Goal: Task Accomplishment & Management: Complete application form

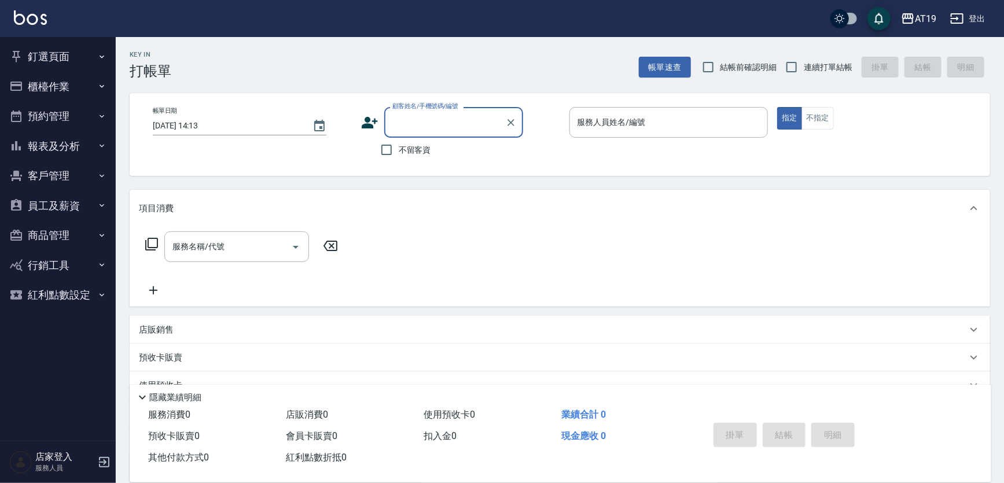
click at [424, 121] on input "顧客姓名/手機號碼/編號" at bounding box center [445, 122] width 111 height 20
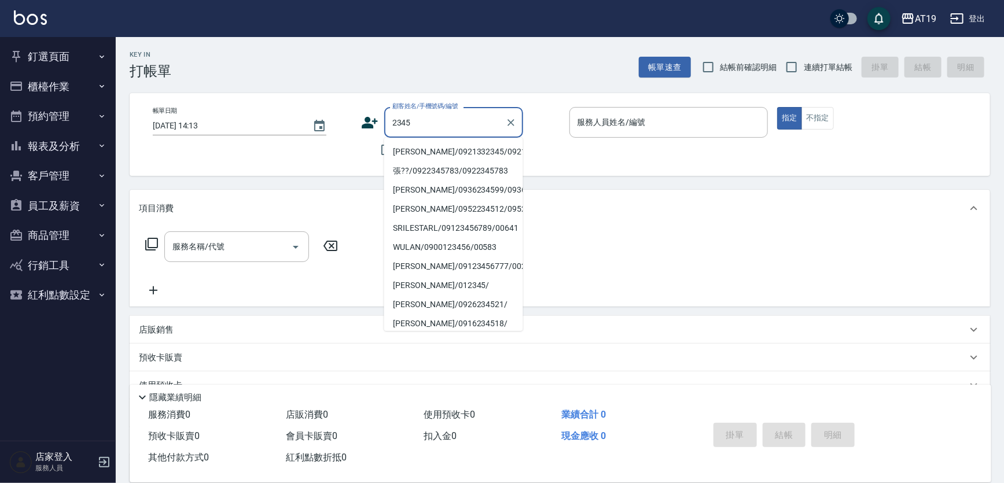
type input "[PERSON_NAME]/0921332345/0921332345"
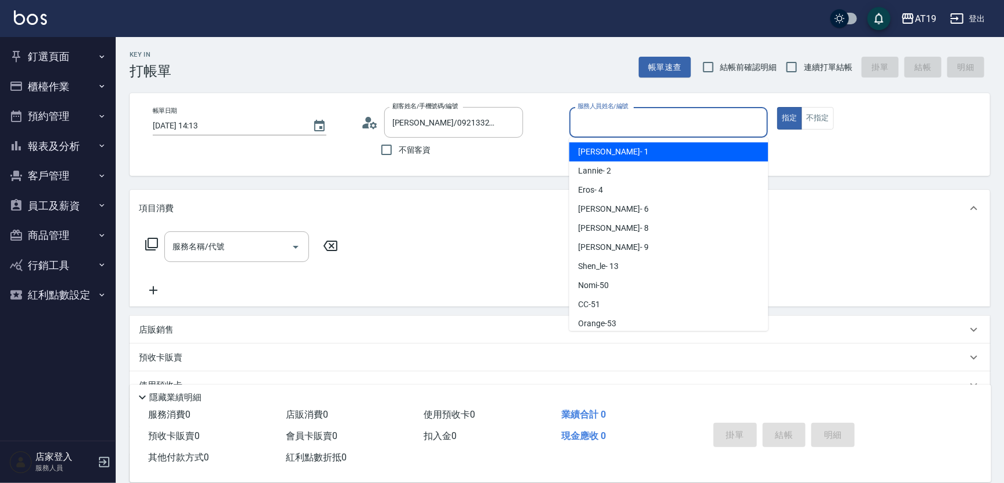
scroll to position [21, 0]
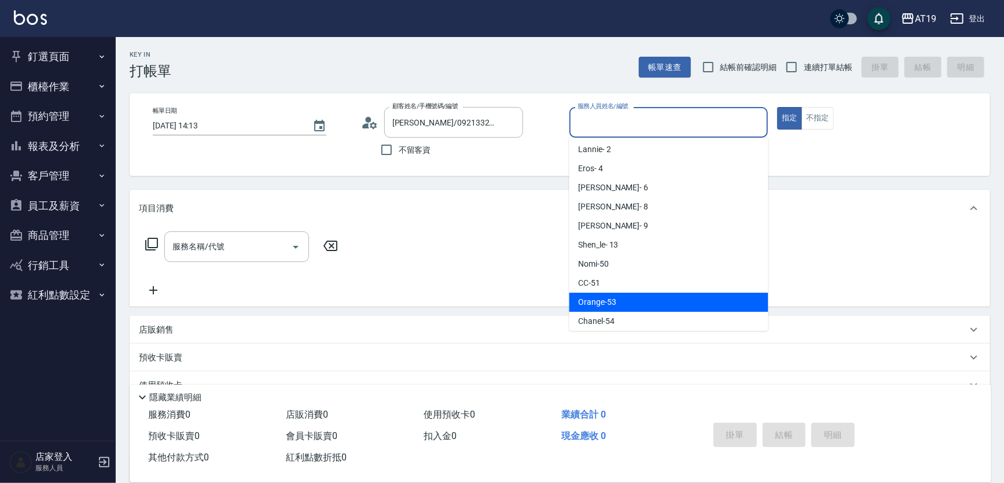
type input "Orange-53"
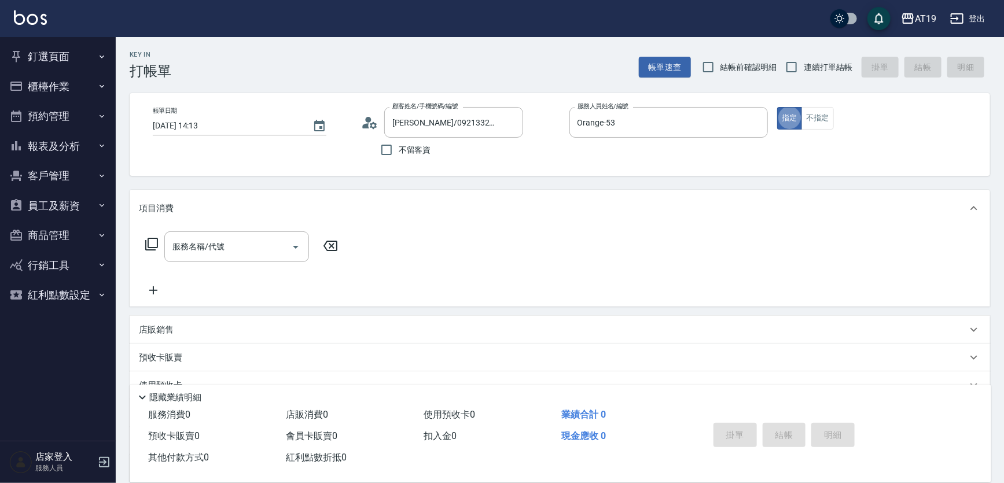
type button "true"
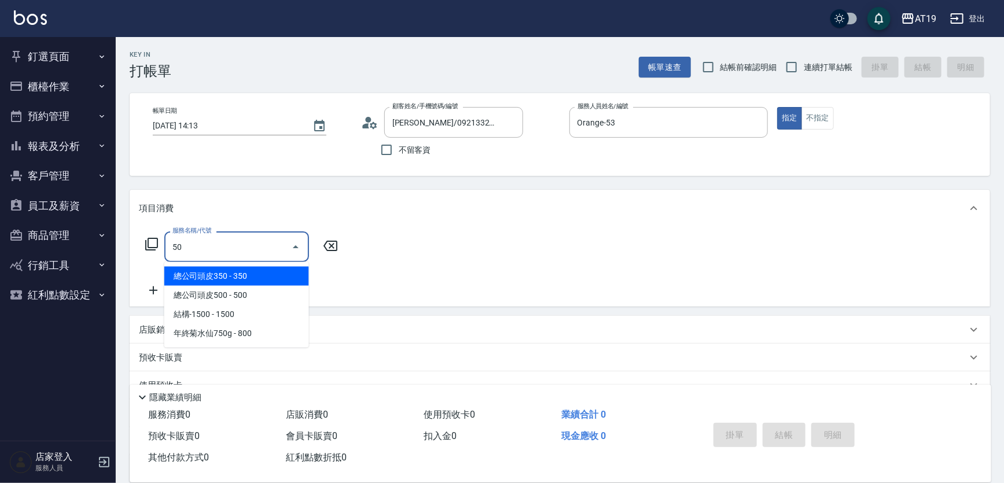
type input "501"
type input "100"
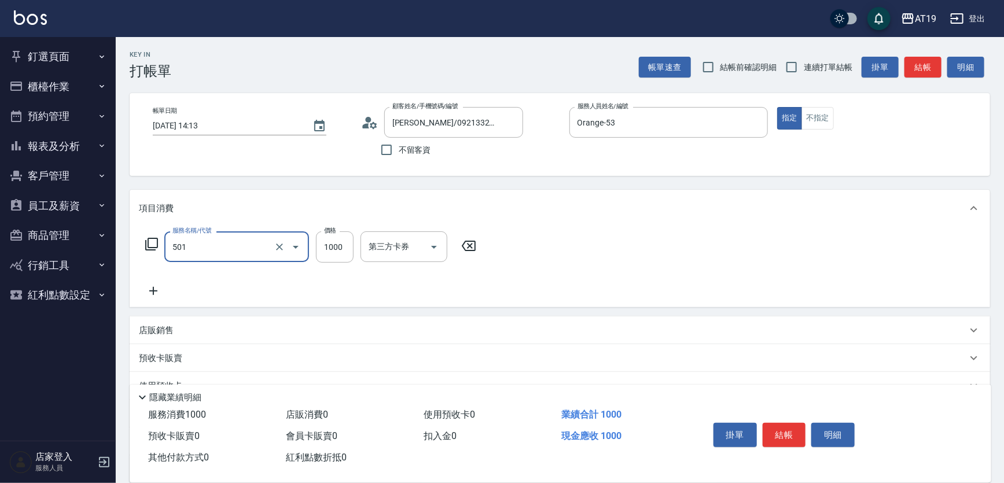
type input "染髮(501)"
type input "2"
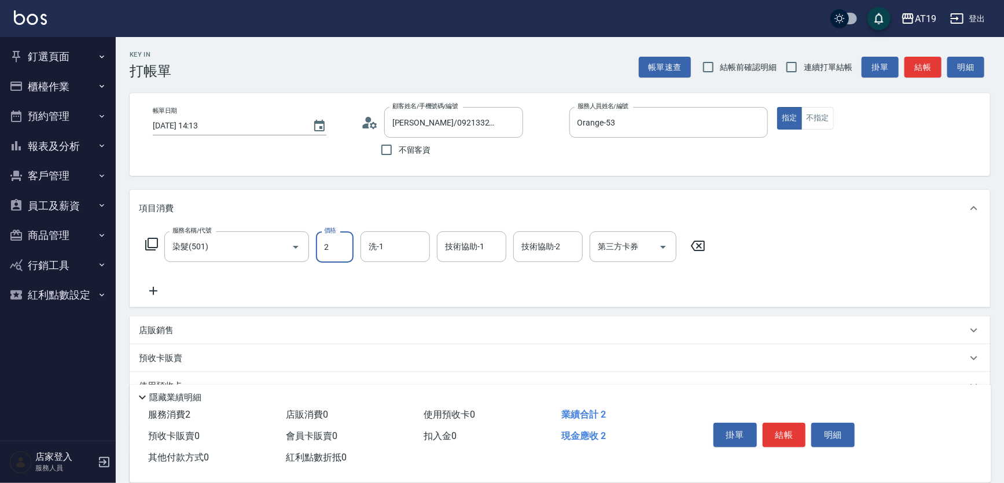
type input "0"
type input "200"
type input "20"
type input "2000"
type input "200"
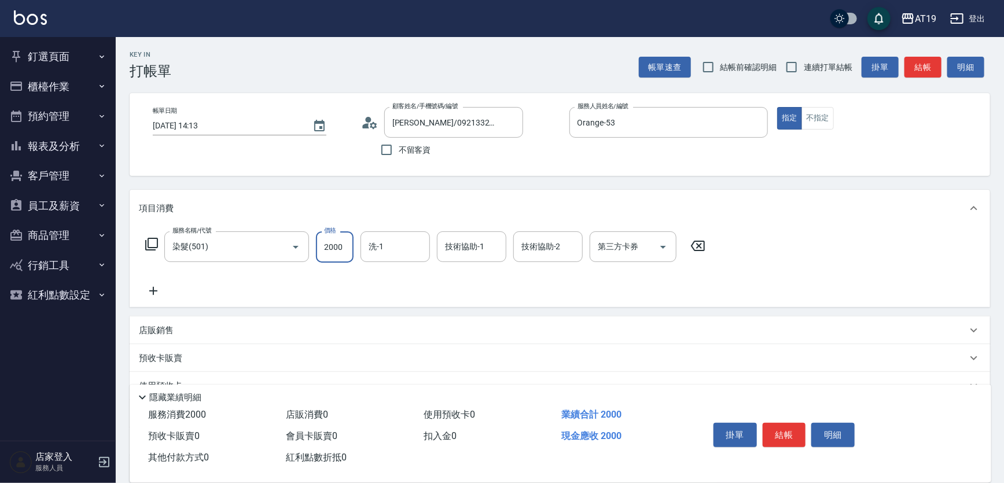
type input "2000"
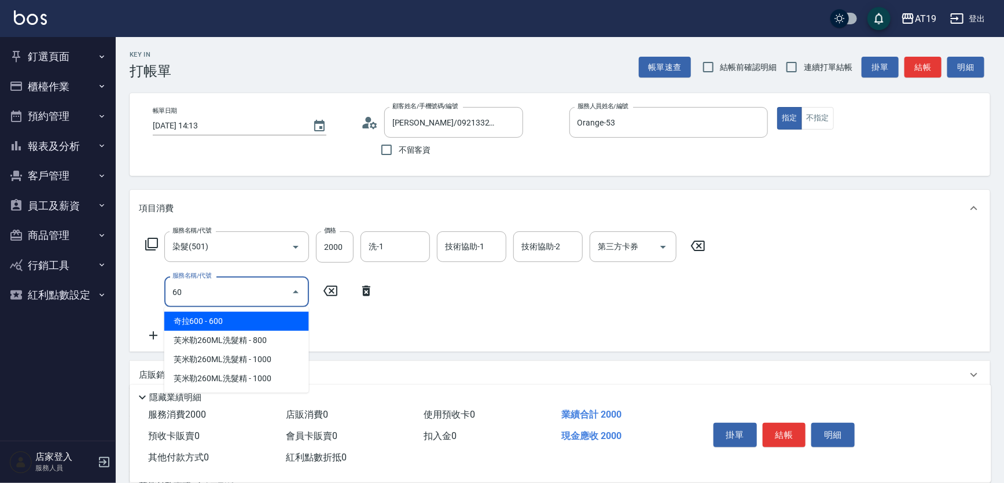
type input "601"
type input "230"
type input "自備護髮(601)"
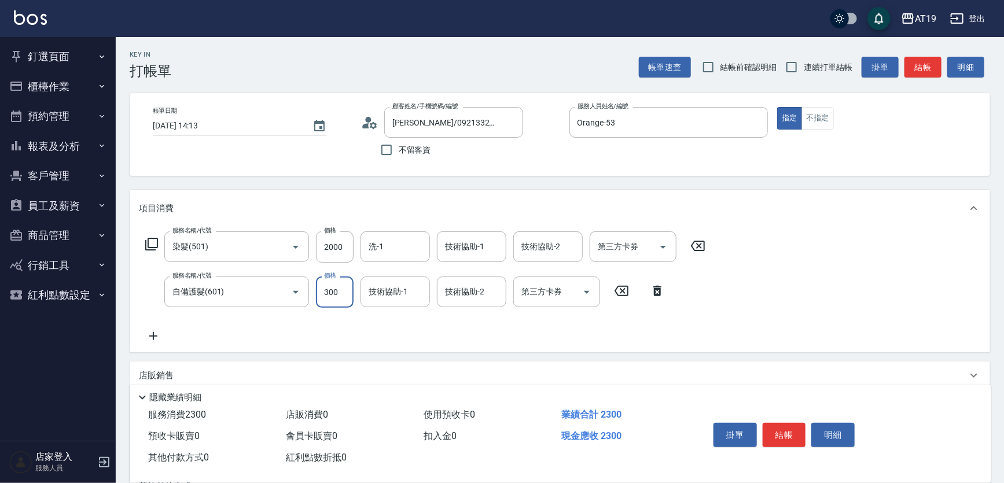
type input "8"
type input "200"
type input "800"
type input "280"
type input "800"
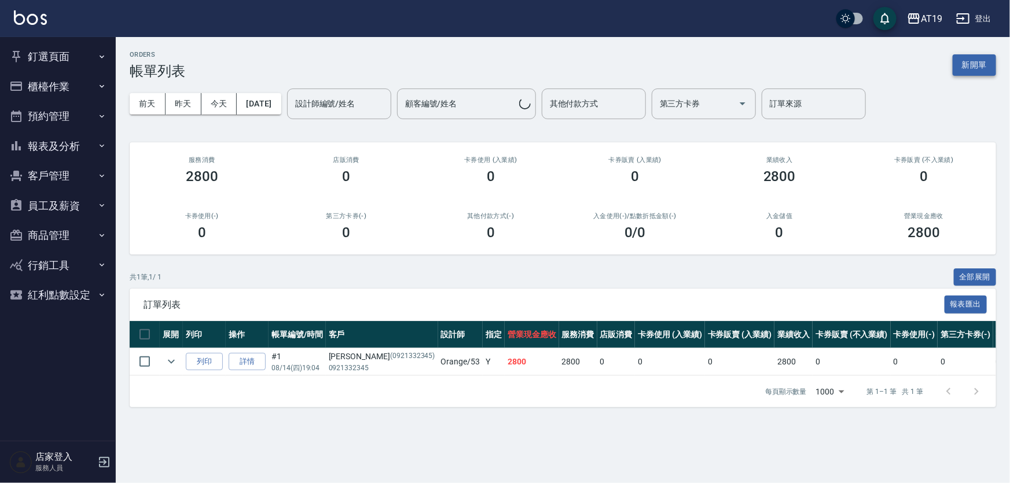
click at [977, 67] on button "新開單" at bounding box center [974, 64] width 43 height 21
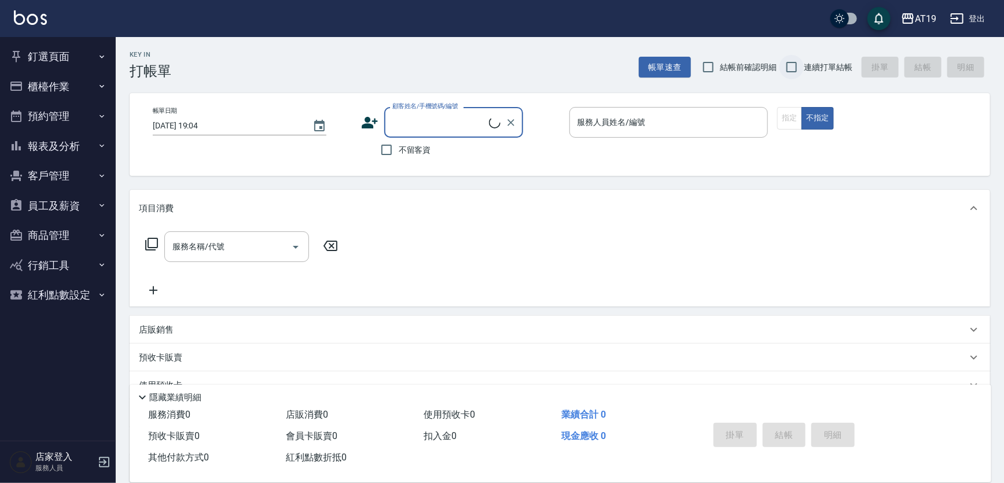
click at [799, 65] on input "連續打單結帳" at bounding box center [792, 67] width 24 height 24
checkbox input "true"
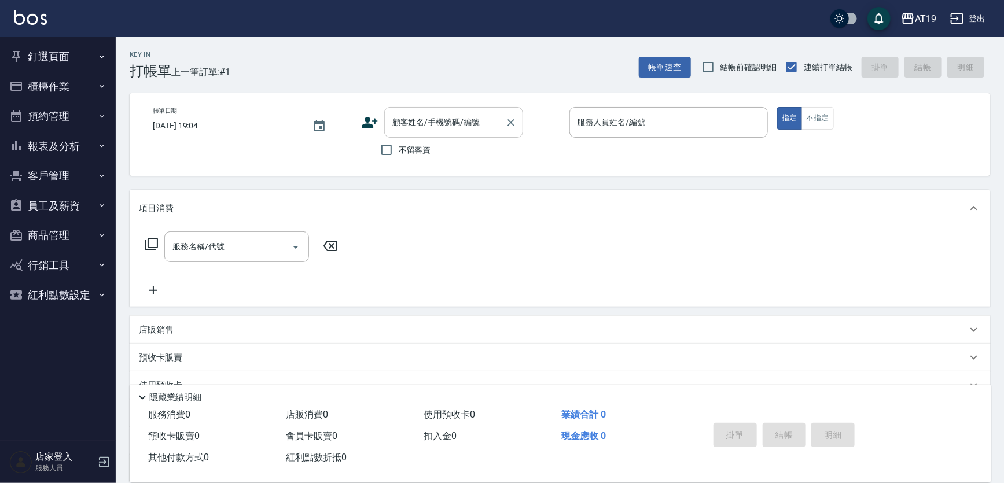
click at [454, 132] on input "顧客姓名/手機號碼/編號" at bounding box center [445, 122] width 111 height 20
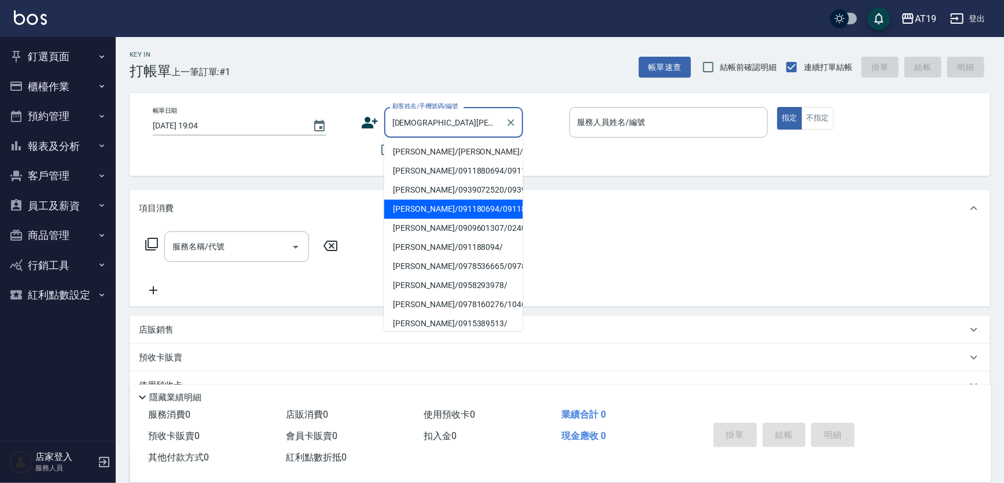
type input "[PERSON_NAME]/091180694/091180694"
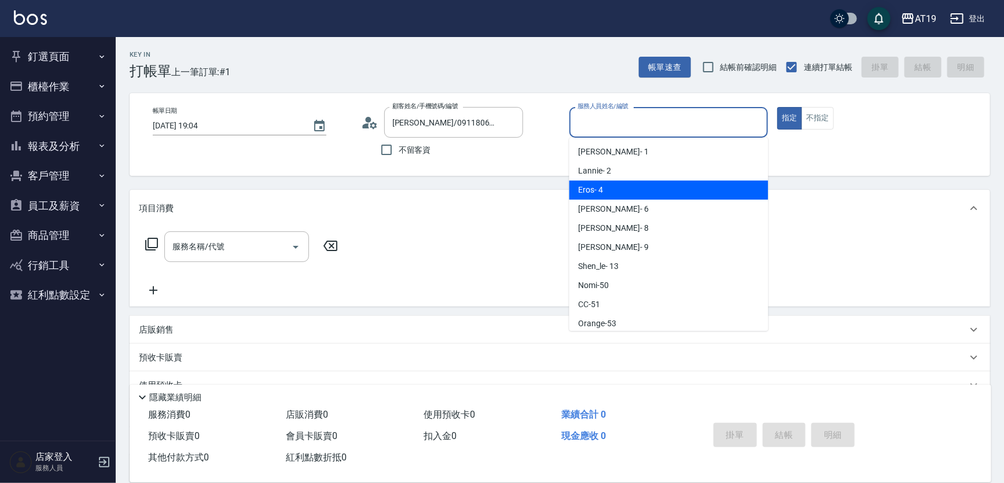
type input "Eros- 4"
type button "true"
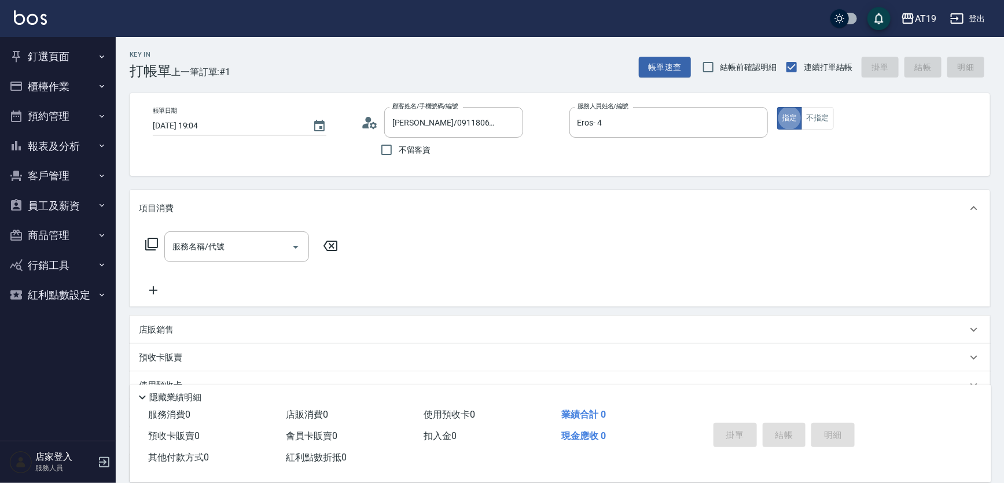
click at [364, 119] on icon at bounding box center [369, 122] width 17 height 17
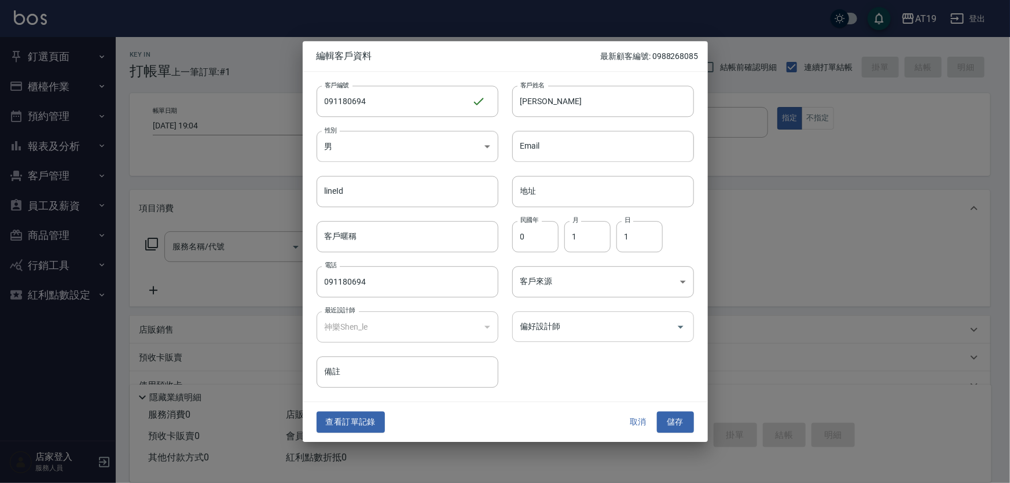
click at [549, 329] on input "偏好設計師" at bounding box center [594, 327] width 154 height 20
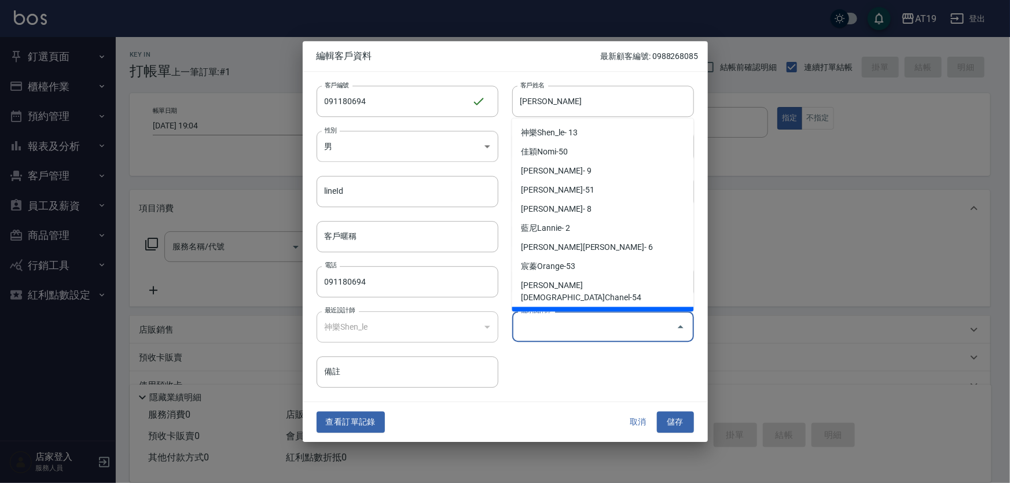
click at [561, 307] on li "Eros- 4" at bounding box center [603, 316] width 182 height 19
type input "Eros"
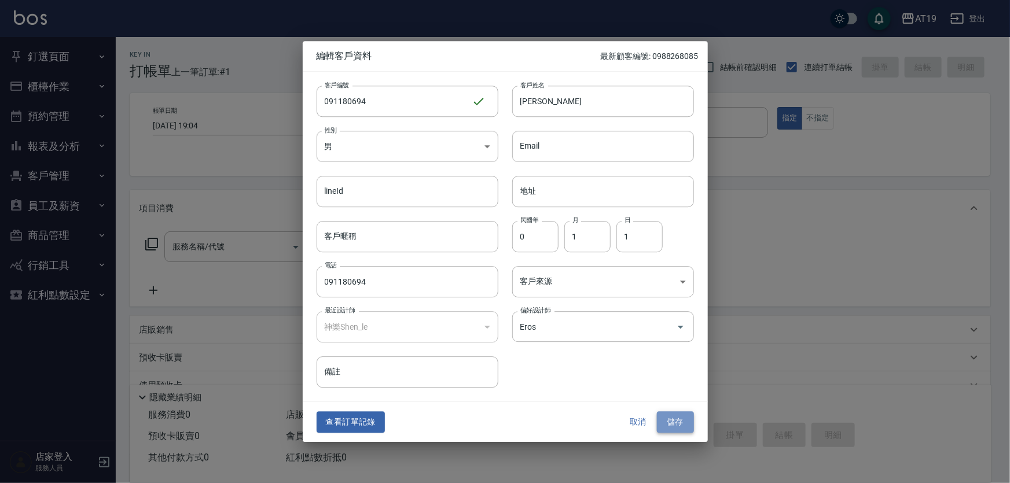
drag, startPoint x: 672, startPoint y: 425, endPoint x: 660, endPoint y: 417, distance: 14.1
click at [672, 425] on button "儲存" at bounding box center [675, 422] width 37 height 21
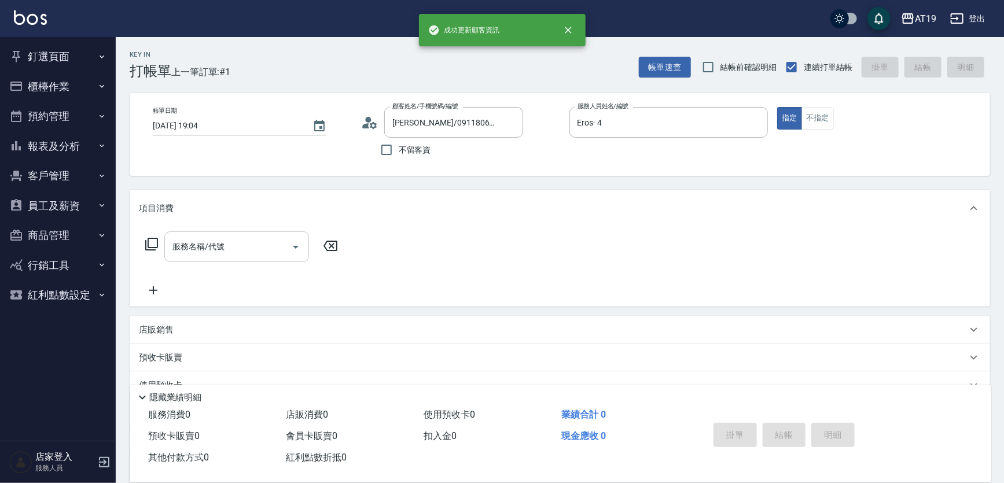
click at [215, 247] on input "服務名稱/代號" at bounding box center [228, 247] width 117 height 20
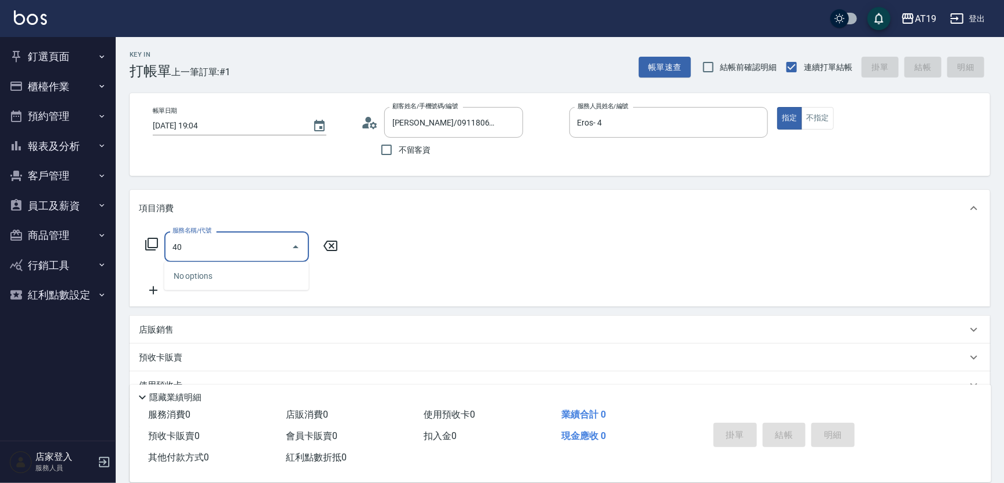
type input "401"
type input "30"
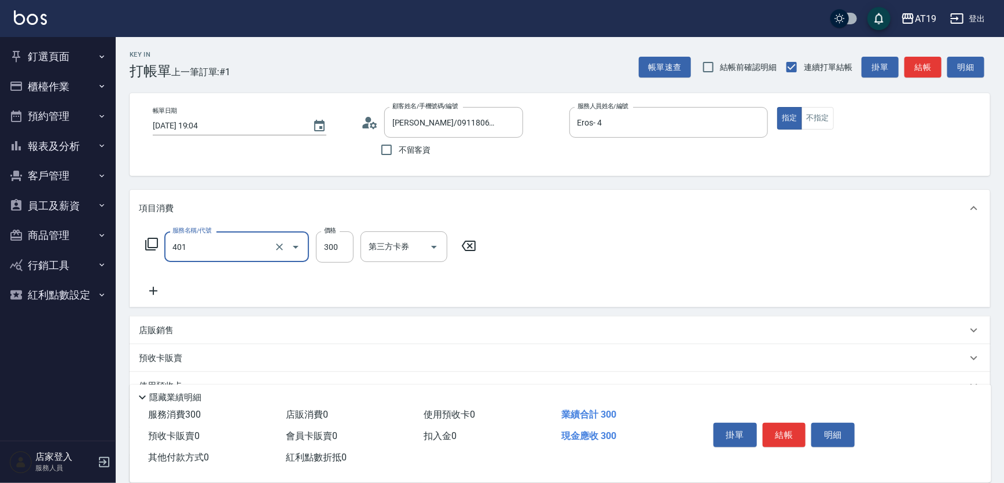
type input "剪髮(401)"
type input "0"
type input "25"
type input "20"
type input "250"
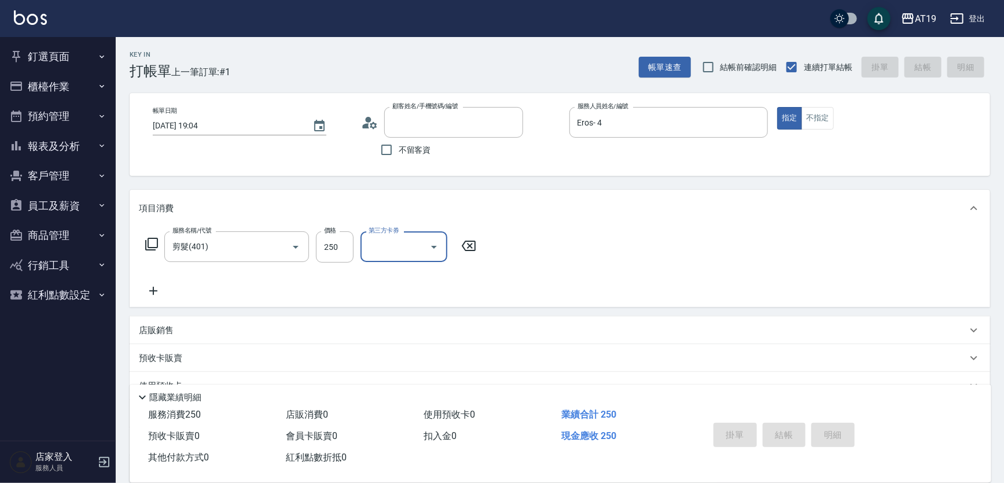
type input "[DATE] 19:05"
type input "0"
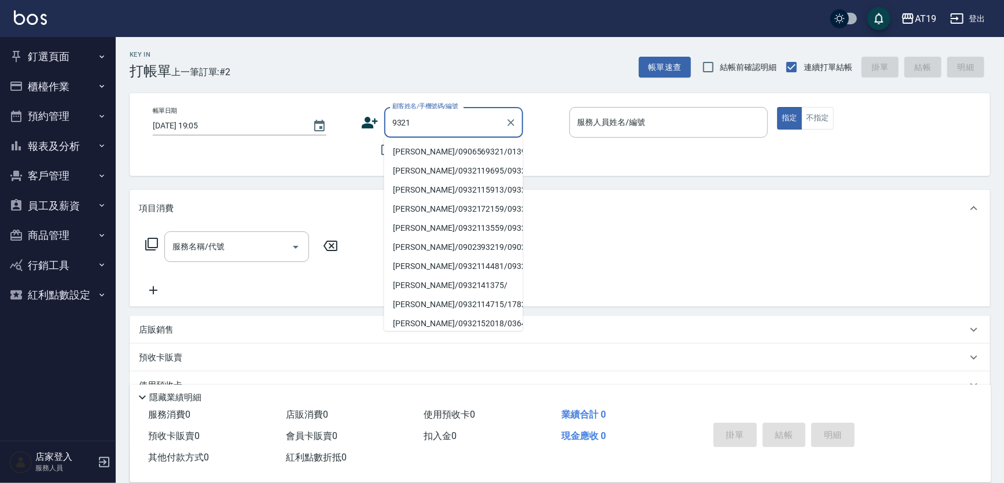
type input "[PERSON_NAME]/0906569321/01394"
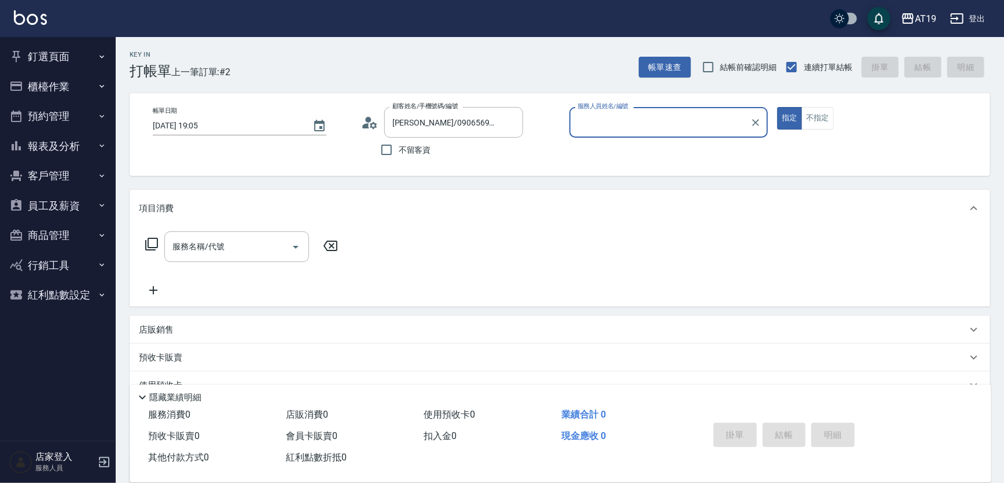
type input "Shen_le- 13"
click at [777, 107] on button "指定" at bounding box center [789, 118] width 25 height 23
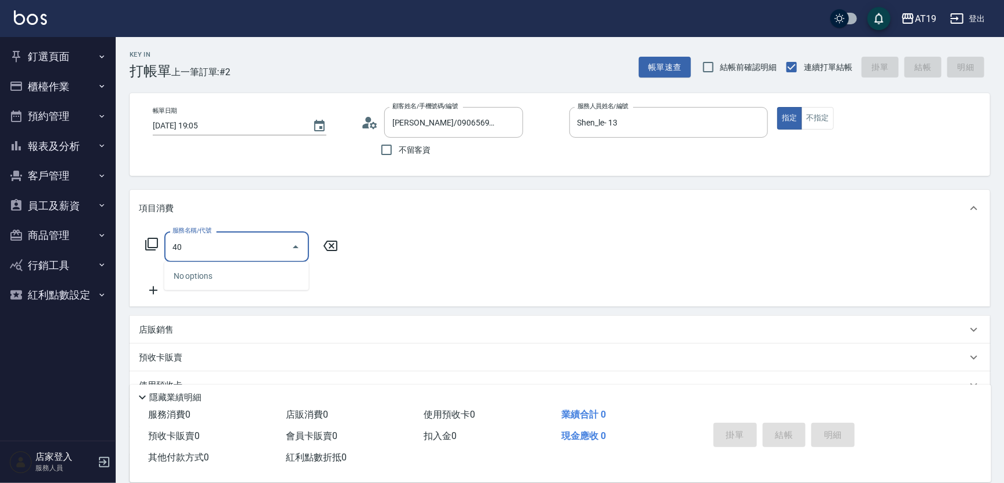
type input "401"
type input "30"
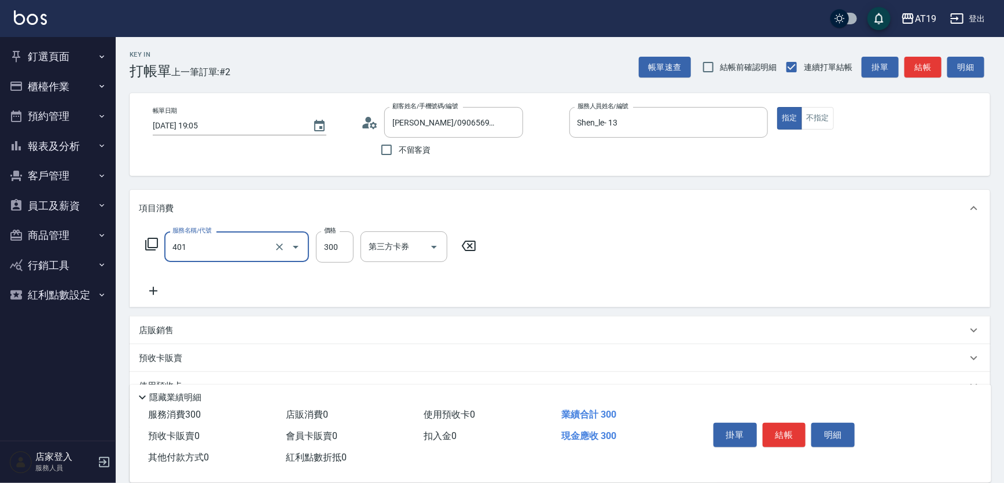
type input "剪髮(401)"
type input "0"
type input "400"
type input "40"
type input "400"
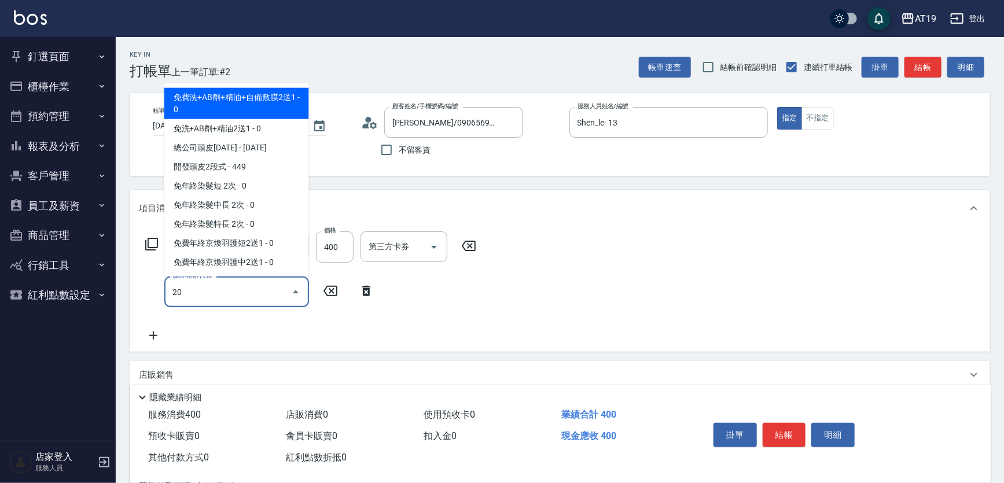
type input "201"
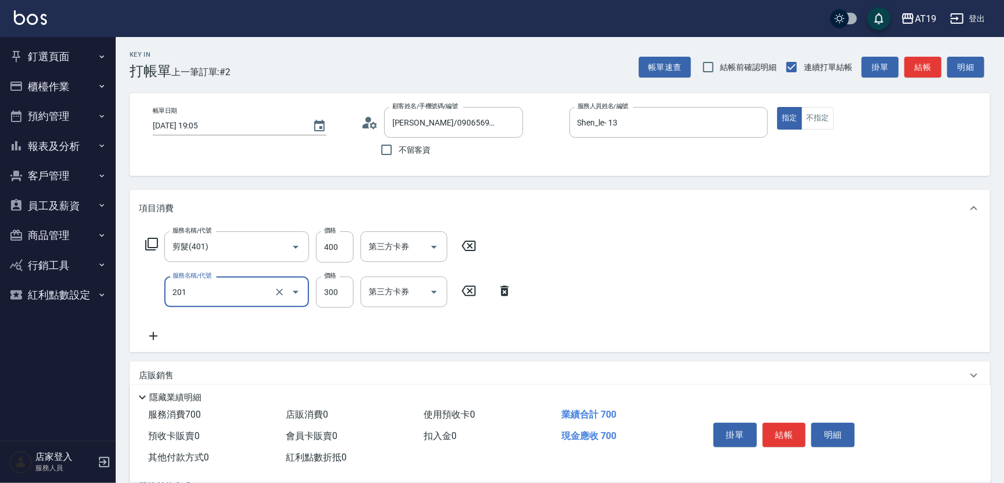
type input "70"
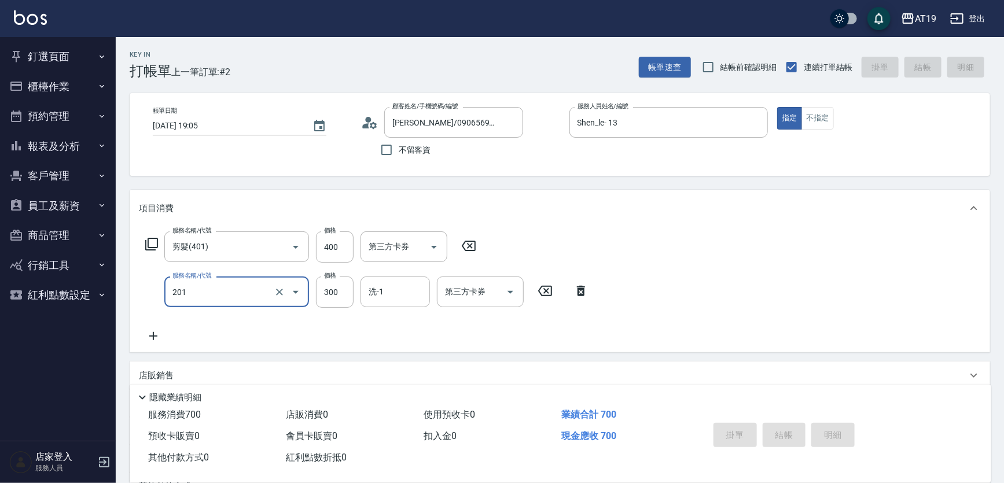
type input "0"
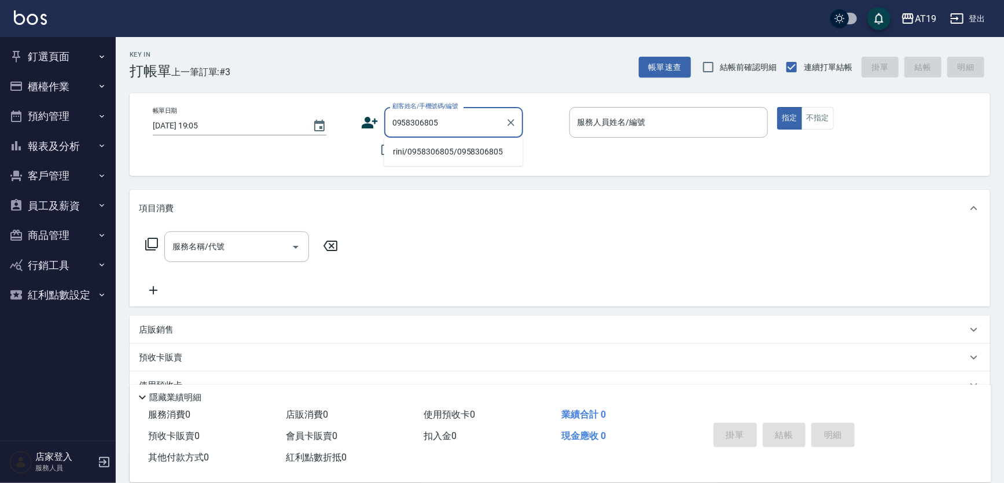
type input "rini/0958306805/0958306805"
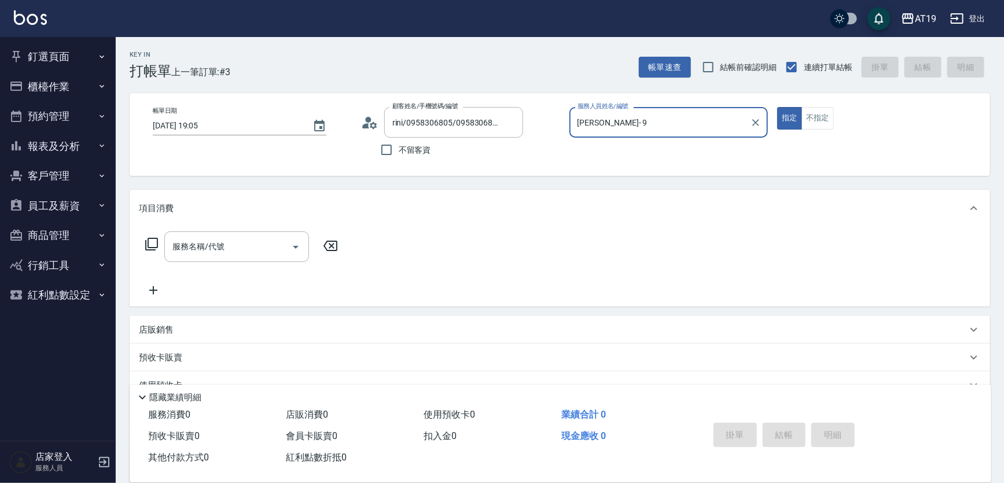
click at [777, 107] on button "指定" at bounding box center [789, 118] width 25 height 23
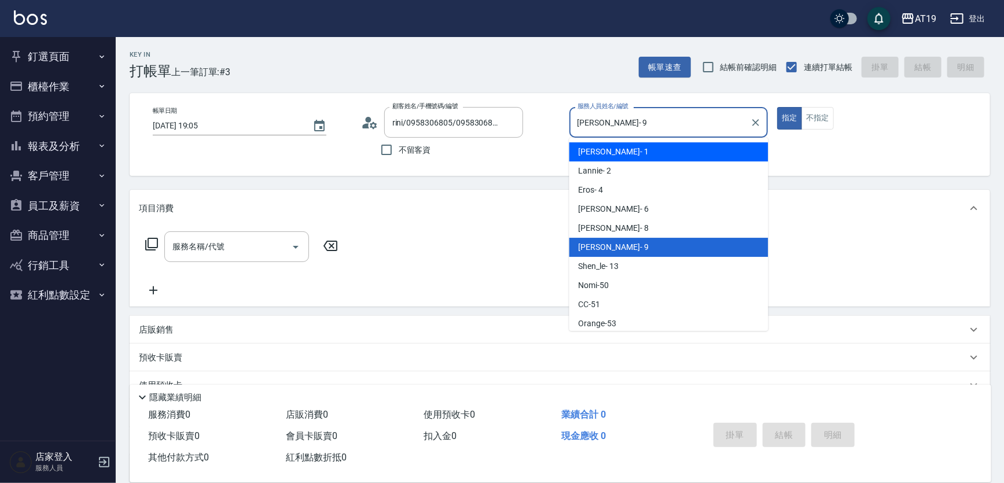
type input "Linda- 1"
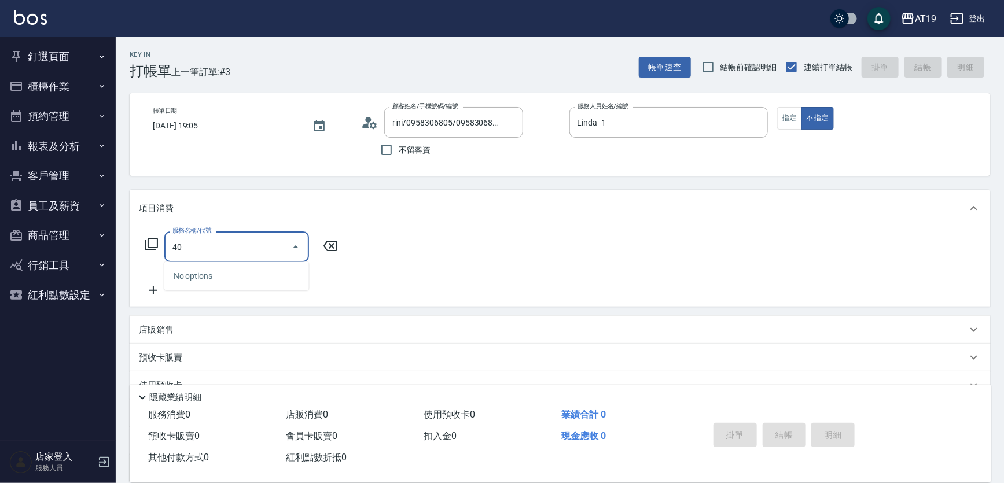
type input "403"
type input "10"
type input "[PERSON_NAME](403)"
type input "[DATE] 19:06"
type input "0"
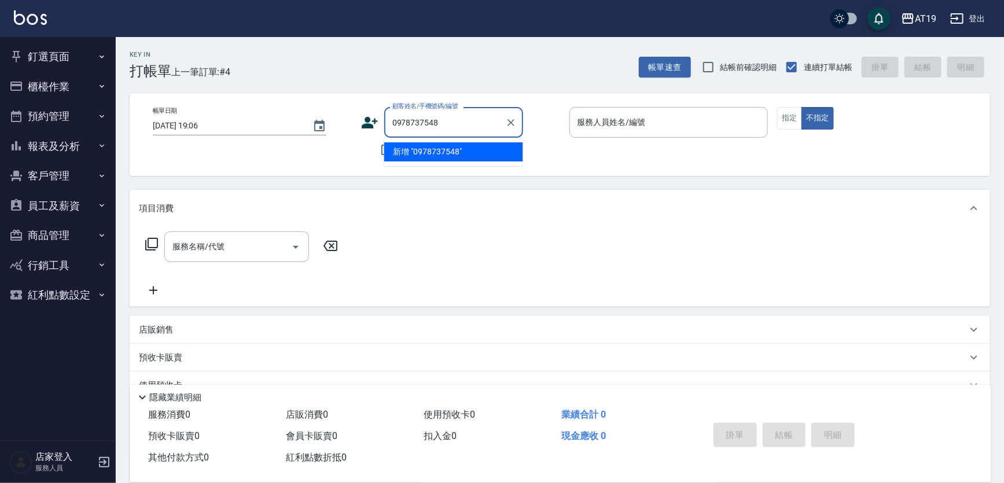
type input "0978737548"
click at [368, 122] on icon at bounding box center [369, 122] width 17 height 17
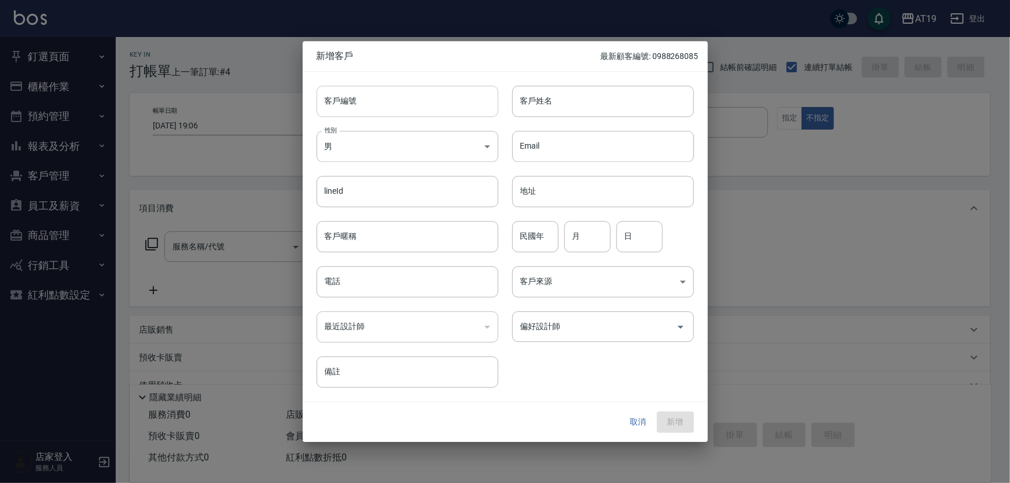
click at [411, 115] on input "客戶編號" at bounding box center [408, 101] width 182 height 31
paste input "0978737548"
type input "0978737548"
paste input "0978737548"
click at [347, 283] on input "電話" at bounding box center [408, 281] width 182 height 31
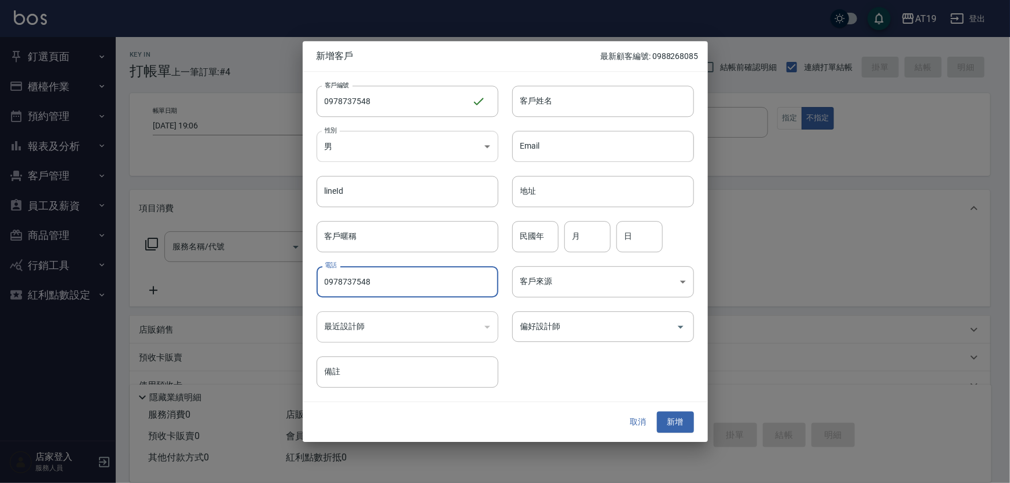
type input "0978737548"
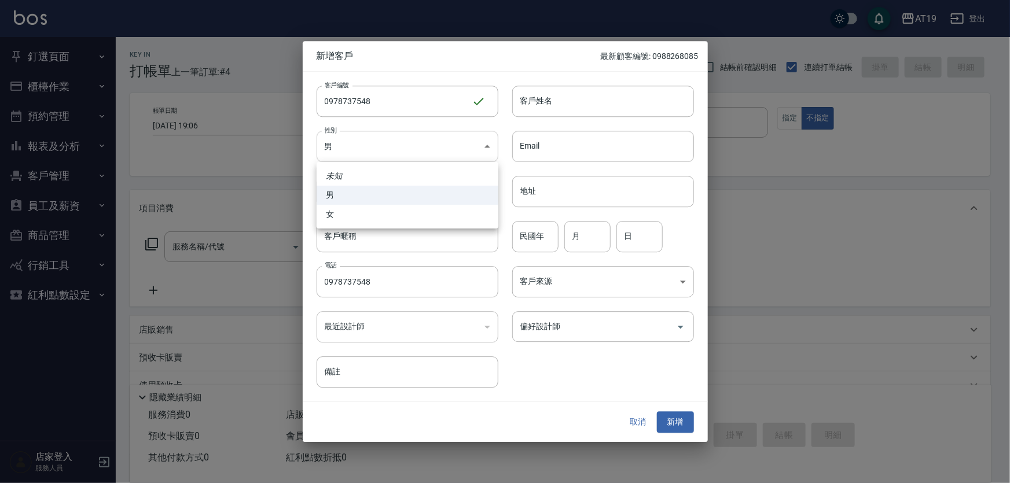
click at [351, 149] on body "AT19 登出 釘選頁面 打帳單 帳單列表 排班表 現場電腦打卡 店家日報表 互助日報表 設計師日報表 櫃檯作業 打帳單 帳單列表 現金收支登錄 高階收支登錄…" at bounding box center [505, 296] width 1010 height 592
click at [529, 102] on div at bounding box center [505, 241] width 1010 height 483
click at [531, 100] on input "客戶姓名" at bounding box center [603, 101] width 182 height 31
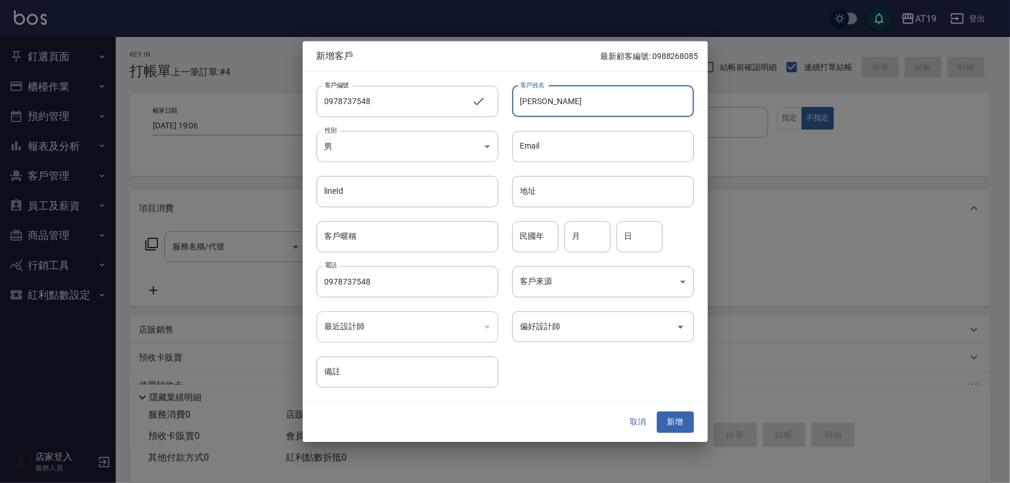
type input "[PERSON_NAME]"
type input "01"
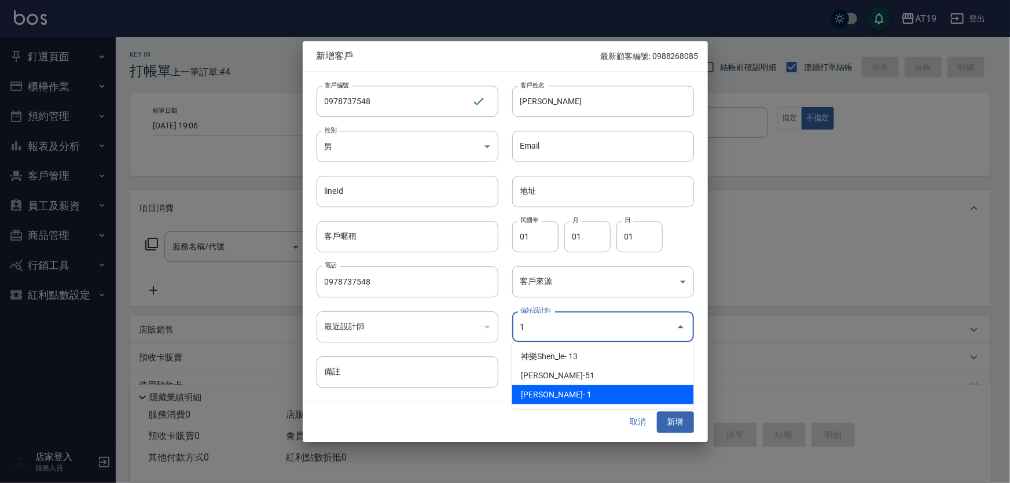
type input "[PERSON_NAME]"
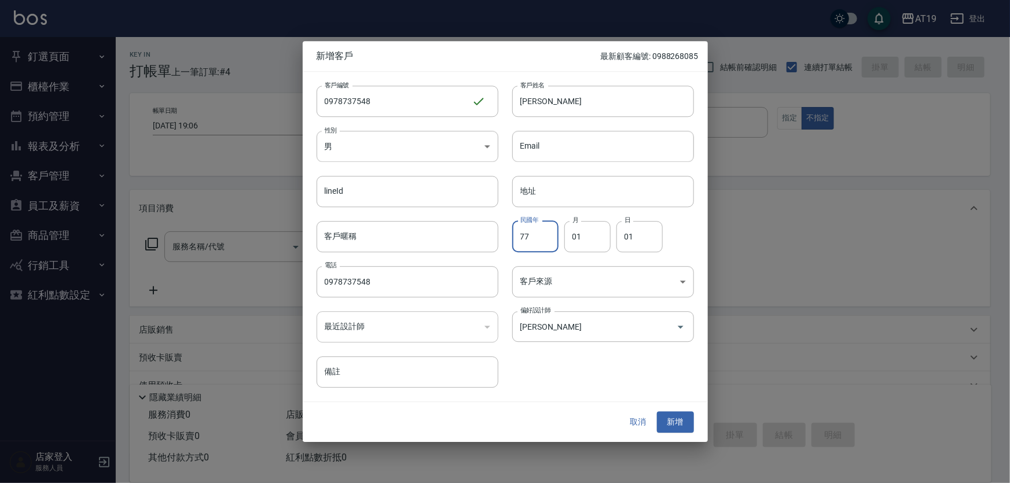
type input "77"
type input "06"
type input "17"
click at [378, 148] on body "AT19 登出 釘選頁面 打帳單 帳單列表 排班表 現場電腦打卡 店家日報表 互助日報表 設計師日報表 櫃檯作業 打帳單 帳單列表 現金收支登錄 高階收支登錄…" at bounding box center [505, 296] width 1010 height 592
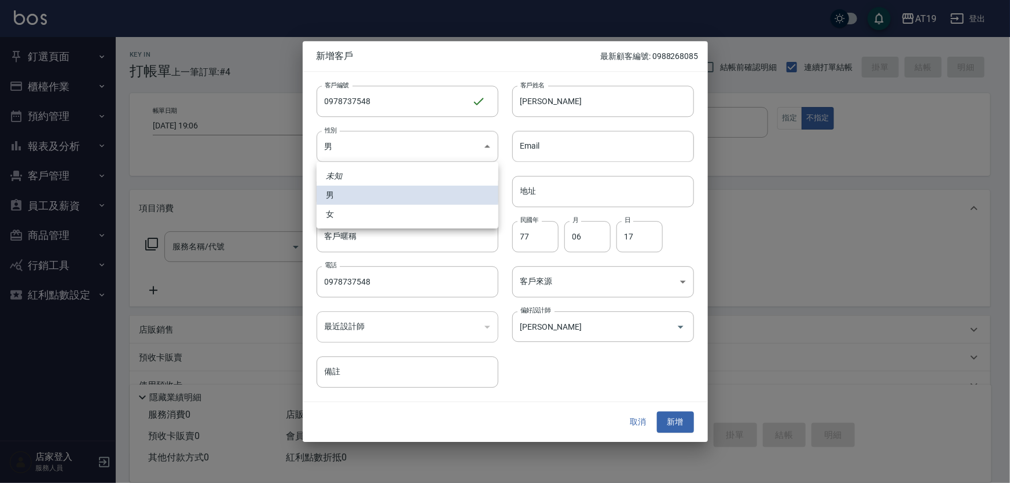
click at [390, 212] on li "女" at bounding box center [408, 214] width 182 height 19
type input "[DEMOGRAPHIC_DATA]"
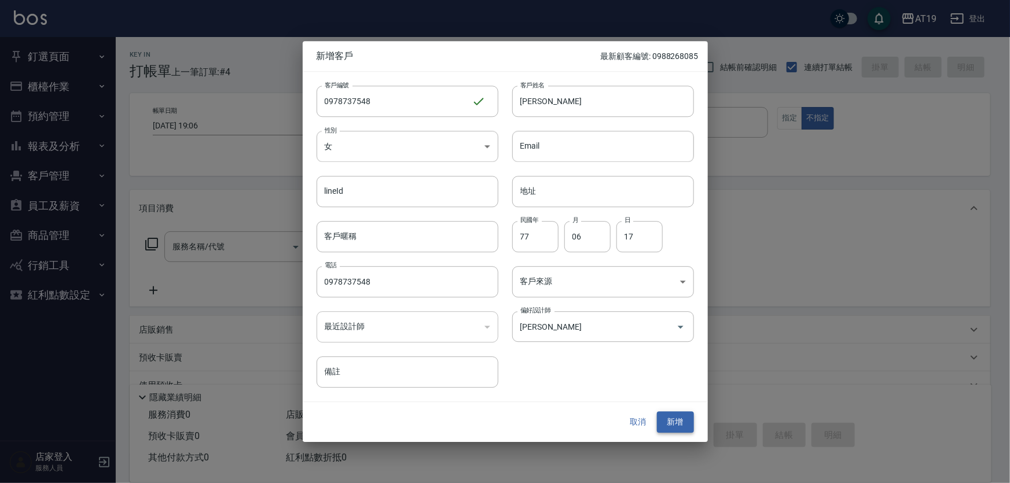
click at [679, 427] on button "新增" at bounding box center [675, 422] width 37 height 21
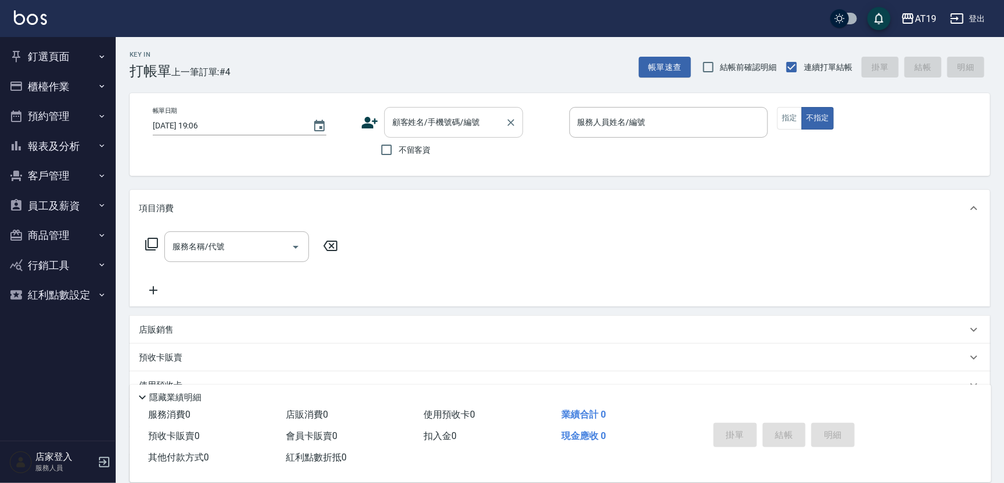
click at [457, 122] on input "顧客姓名/手機號碼/編號" at bounding box center [445, 122] width 111 height 20
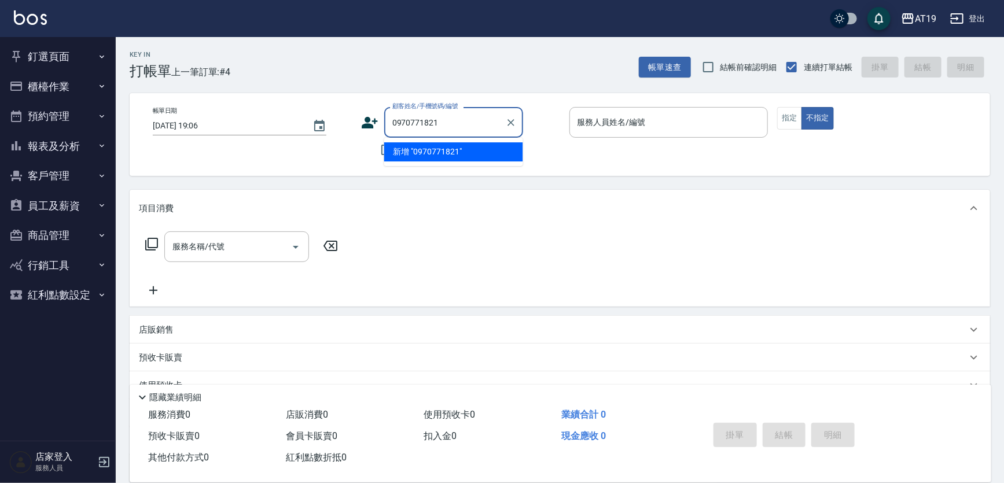
type input "0970771821"
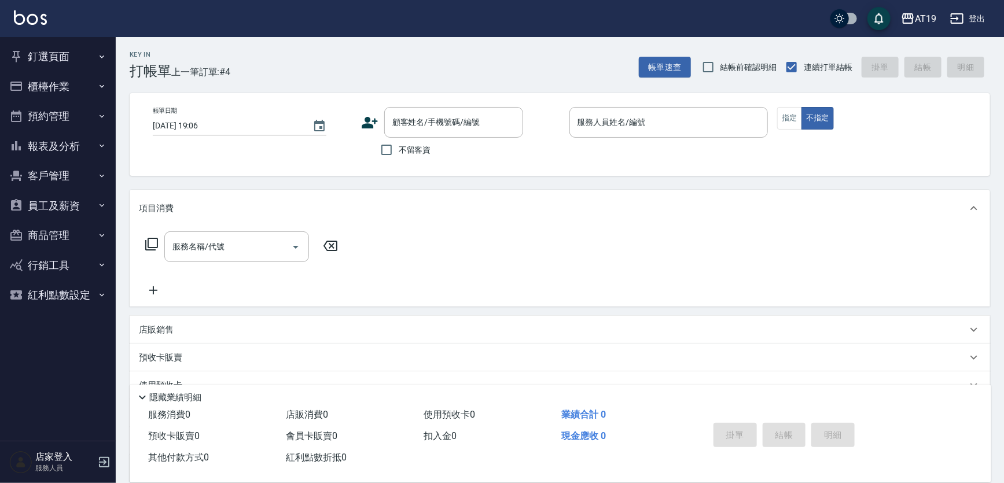
click at [360, 127] on div "帳單日期 [DATE] 19:06 顧客姓名/手機號碼/編號 顧客姓名/手機號碼/編號 不留客資 服務人員姓名/編號 服務人員姓名/編號 指定 不指定" at bounding box center [560, 134] width 833 height 55
click at [369, 125] on icon at bounding box center [370, 123] width 16 height 12
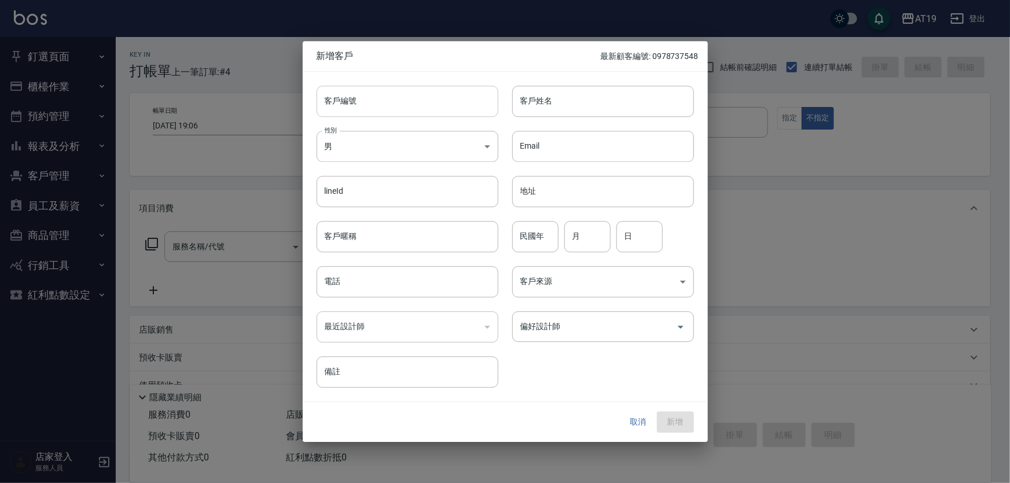
click at [418, 94] on input "客戶編號" at bounding box center [408, 101] width 182 height 31
paste input "0970771821"
type input "0970771821"
paste input "0970771821"
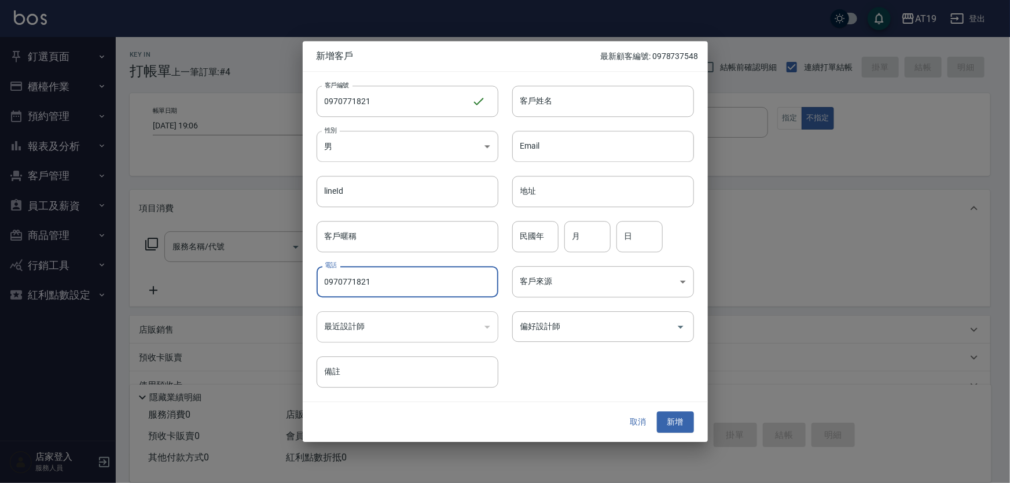
click at [401, 276] on input "0970771821" at bounding box center [408, 281] width 182 height 31
type input "0970771821"
click at [392, 149] on body "AT19 登出 釘選頁面 打帳單 帳單列表 排班表 現場電腦打卡 店家日報表 互助日報表 設計師日報表 櫃檯作業 打帳單 帳單列表 現金收支登錄 高階收支登錄…" at bounding box center [505, 296] width 1010 height 592
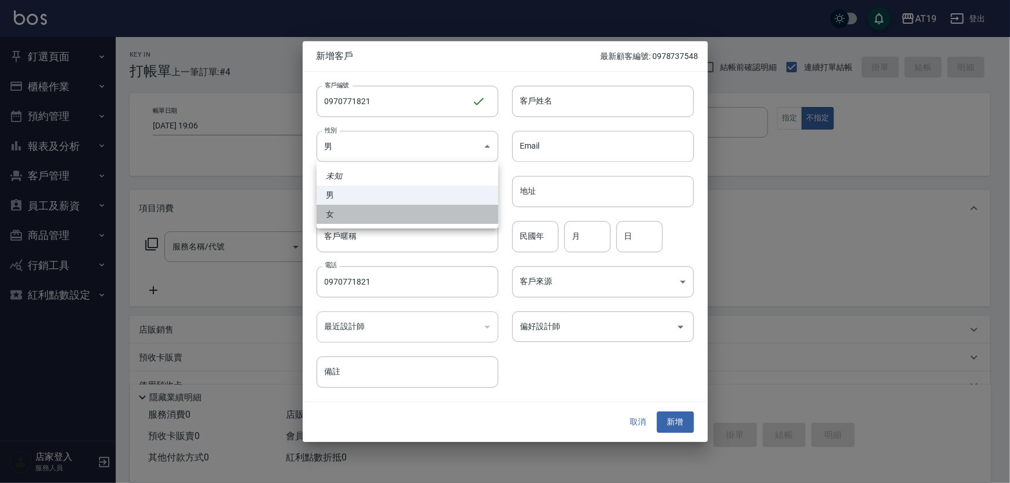
drag, startPoint x: 405, startPoint y: 215, endPoint x: 471, endPoint y: 153, distance: 90.5
click at [412, 209] on li "女" at bounding box center [408, 214] width 182 height 19
type input "[DEMOGRAPHIC_DATA]"
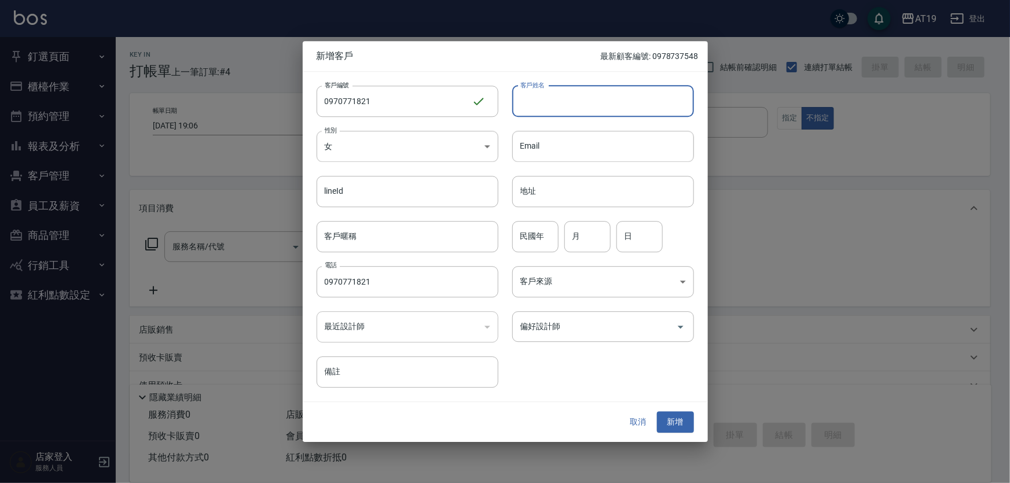
drag, startPoint x: 531, startPoint y: 91, endPoint x: 512, endPoint y: 57, distance: 39.1
click at [531, 87] on div "客戶姓名 客戶姓名" at bounding box center [603, 101] width 182 height 31
type input "[PERSON_NAME]"
type input "01"
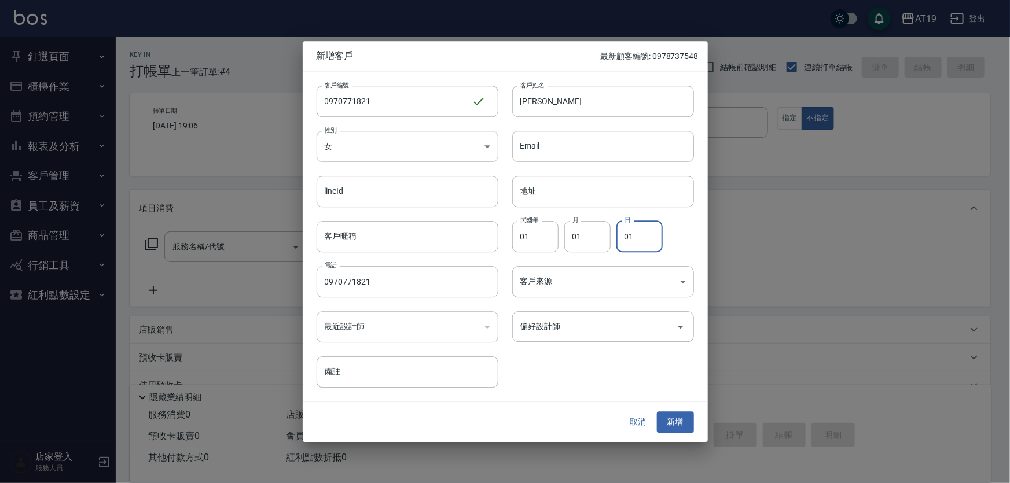
type input "01"
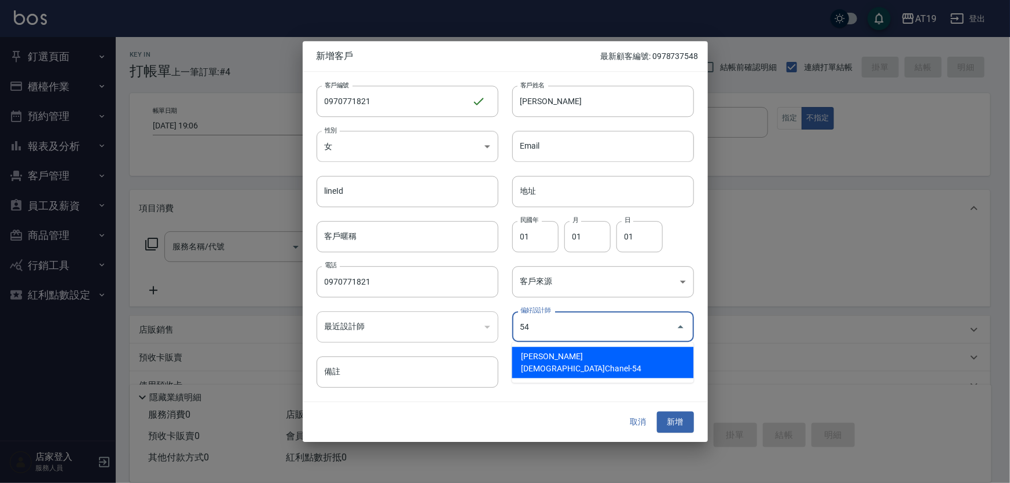
type input "[PERSON_NAME][DEMOGRAPHIC_DATA]"
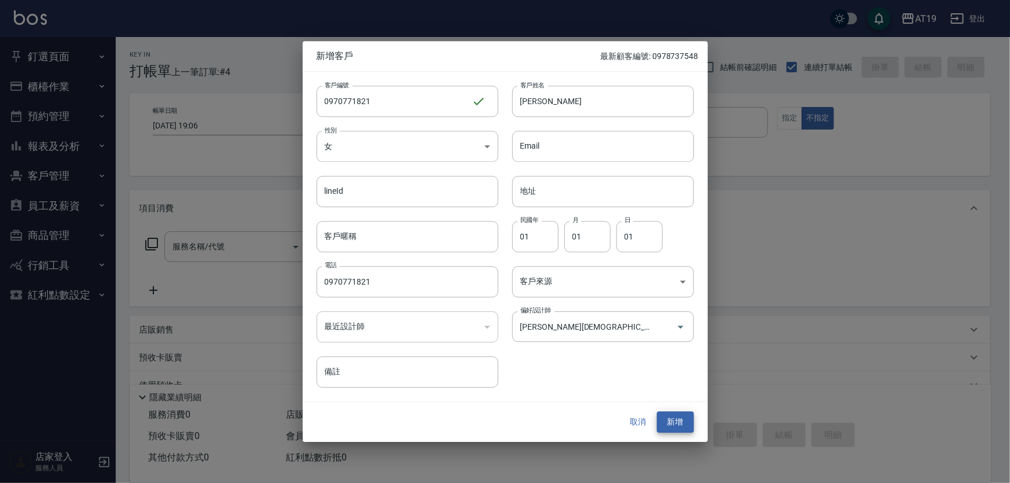
click at [657, 412] on button "新增" at bounding box center [675, 422] width 37 height 21
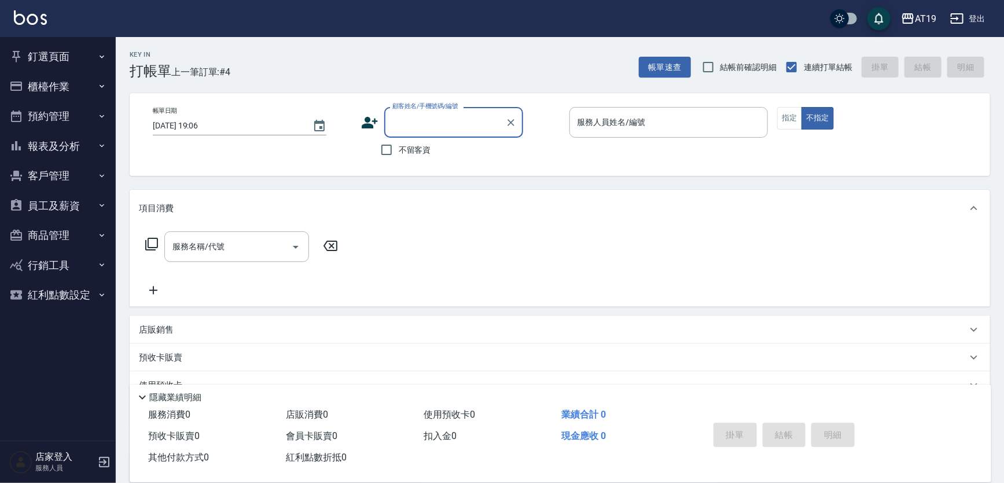
drag, startPoint x: 428, startPoint y: 120, endPoint x: 460, endPoint y: 55, distance: 72.5
click at [430, 118] on input "顧客姓名/手機號碼/編號" at bounding box center [445, 122] width 111 height 20
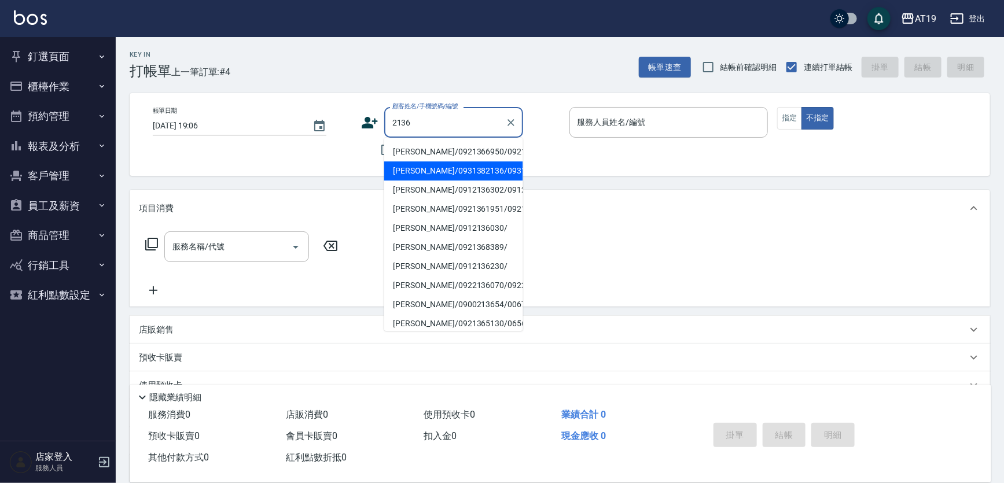
type input "[PERSON_NAME]/0931382136/0931382136"
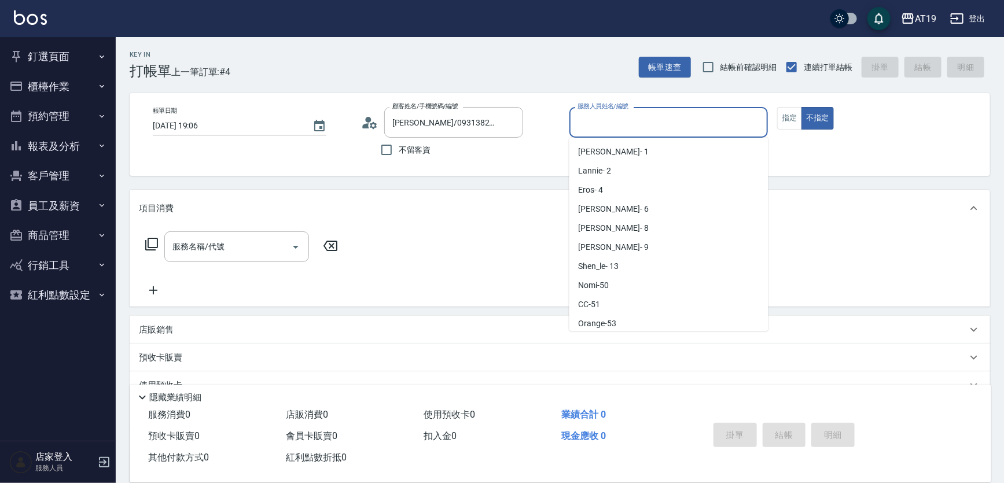
scroll to position [21, 0]
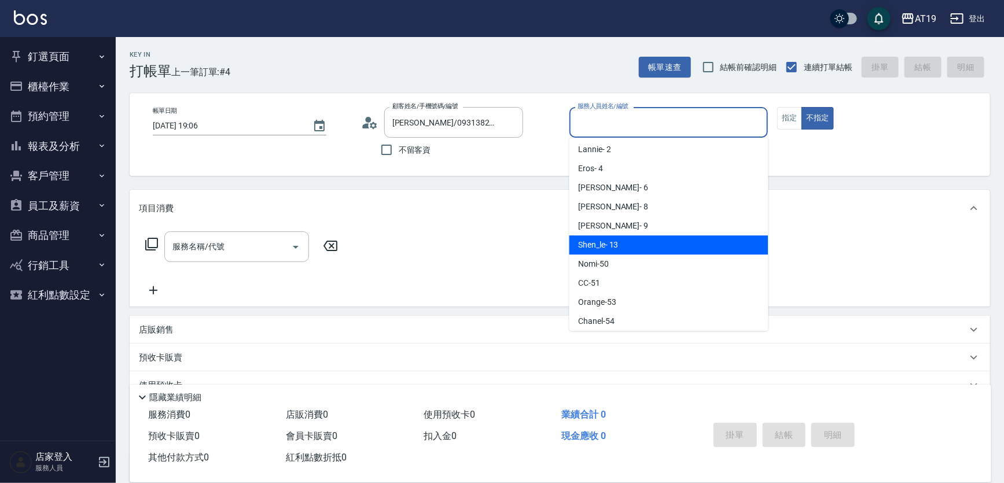
type input "Shen_le- 13"
type button "false"
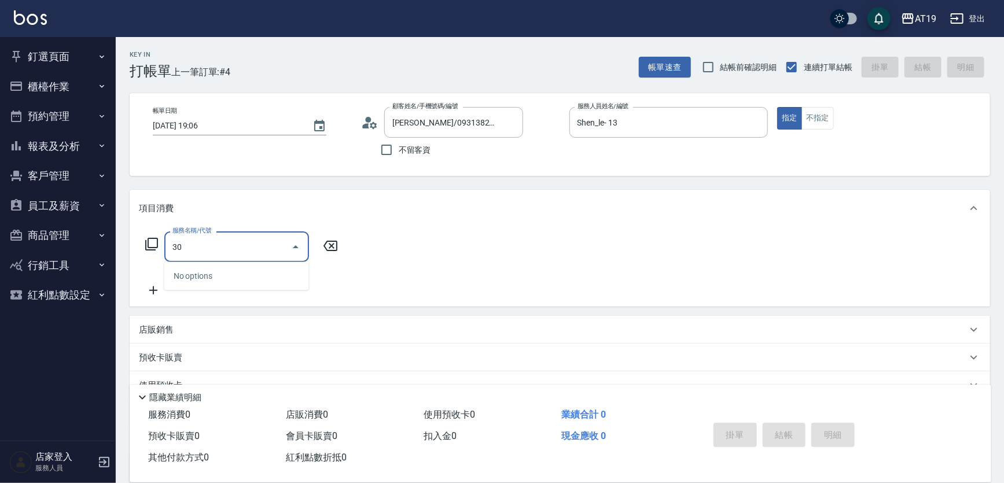
type input "301"
type input "150"
type input "燙髮(301)"
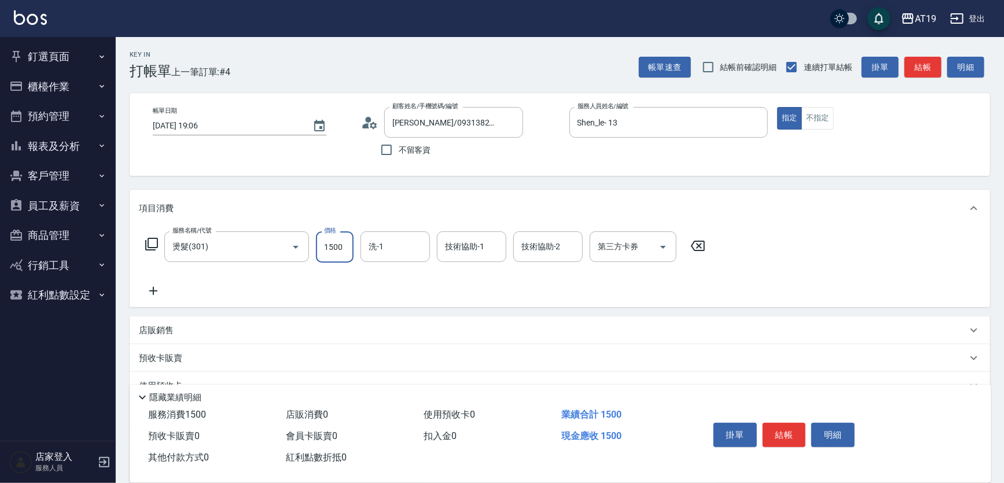
type input "0"
type input "22"
type input "20"
type input "2200"
type input "220"
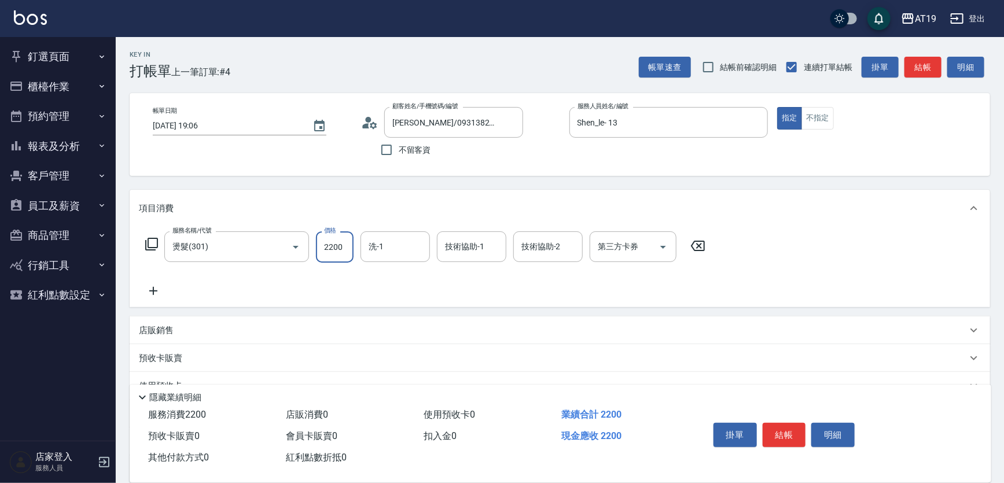
type input "2200"
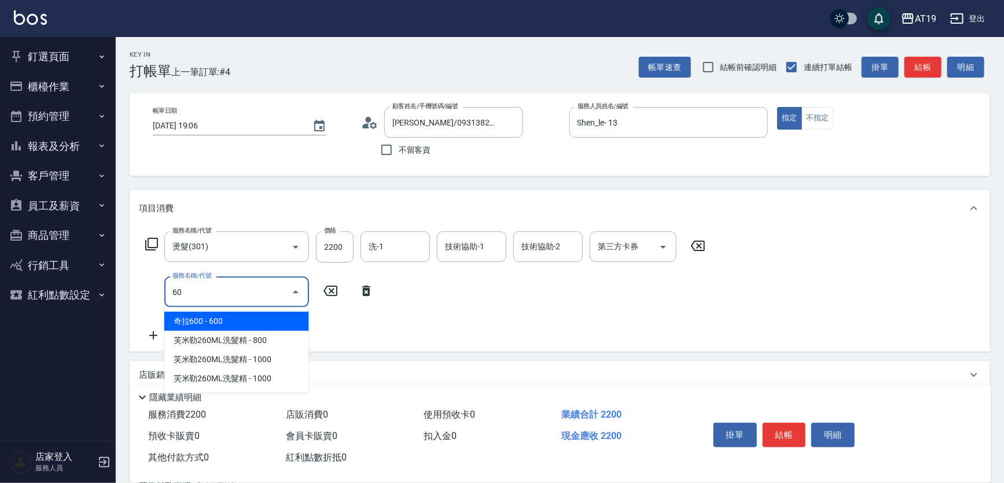
type input "601"
type input "250"
type input "自備護髮(601)"
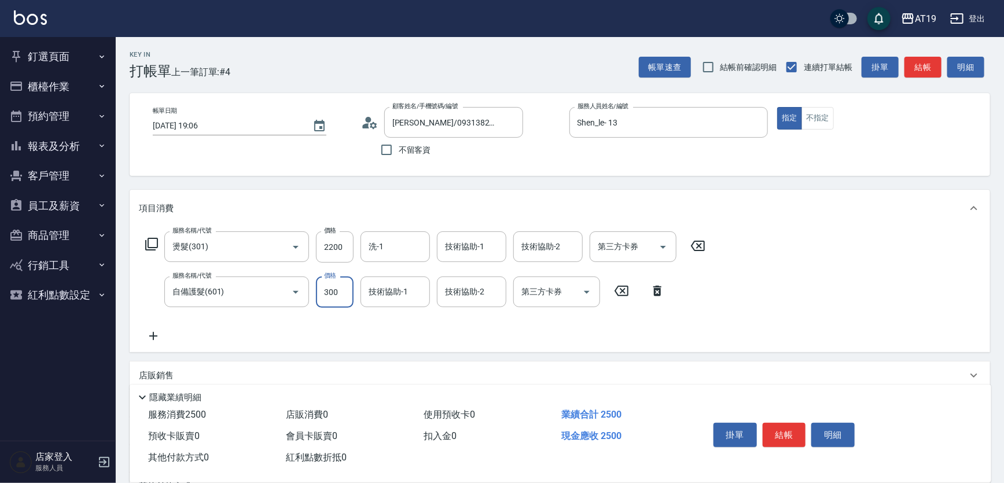
type input "220"
type input "10"
type input "230"
type input "100"
type input "320"
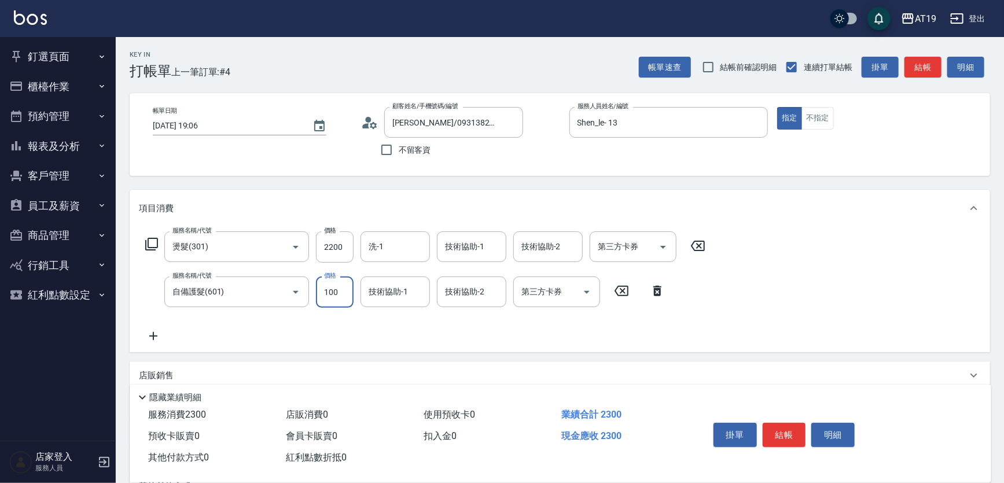
type input "1000"
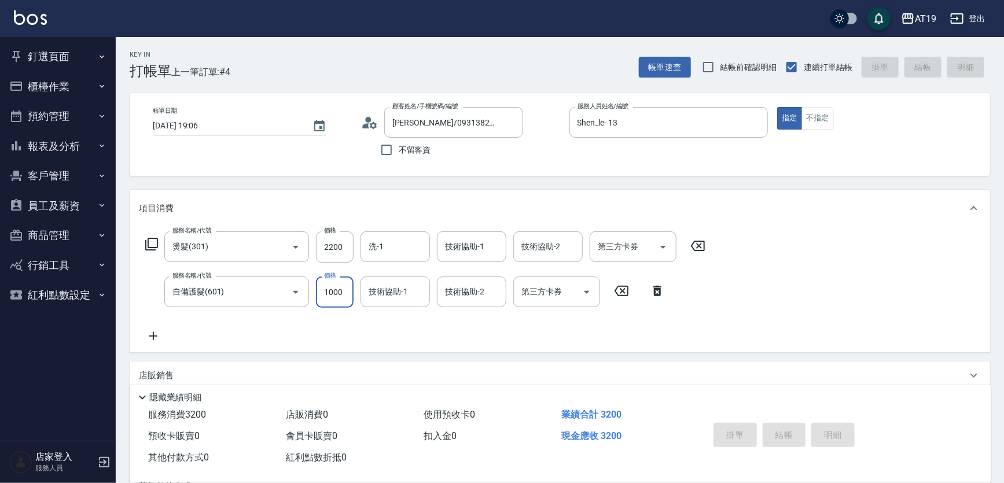
type input "[DATE] 19:09"
type input "0"
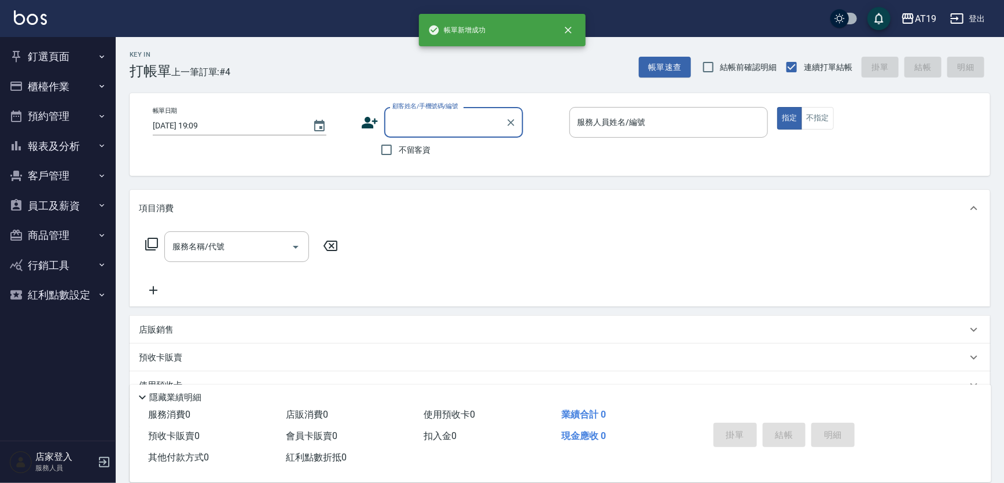
scroll to position [0, 0]
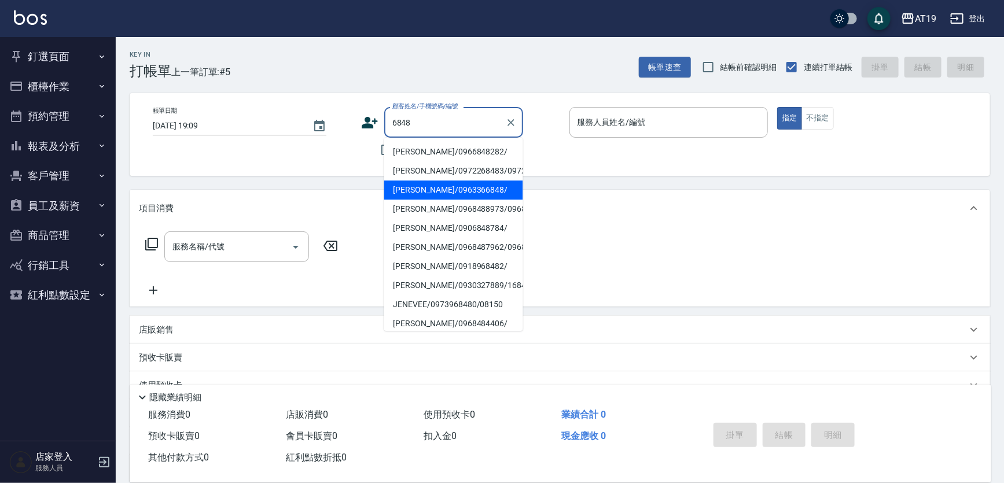
type input "[PERSON_NAME]/0963366848/"
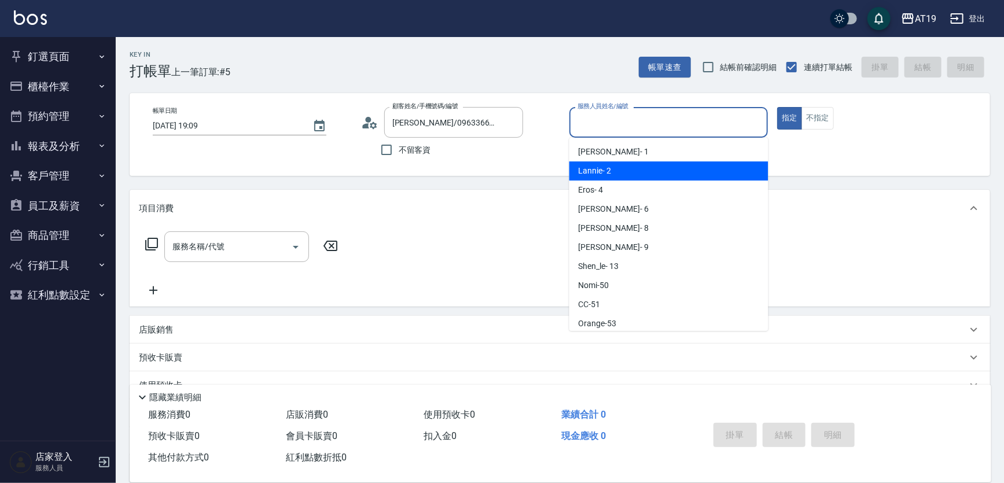
type input "Lannie- 2"
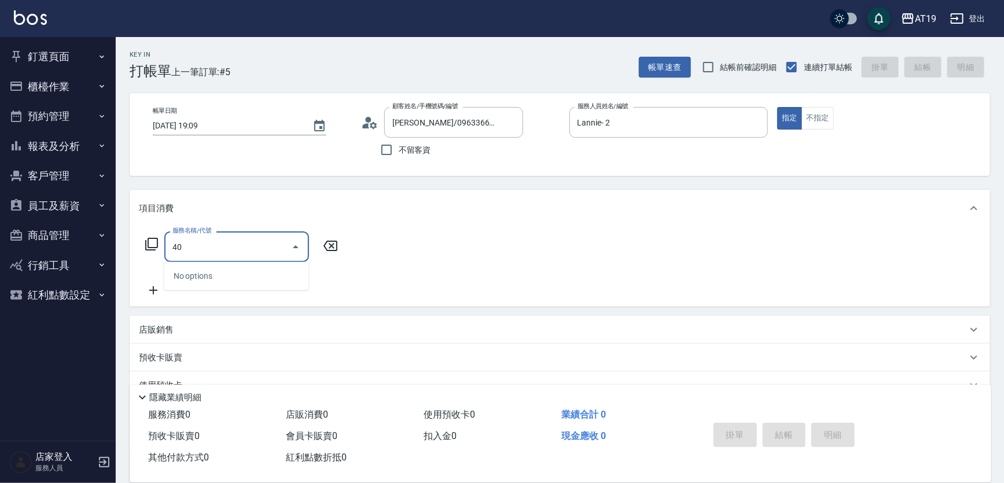
type input "401"
type input "30"
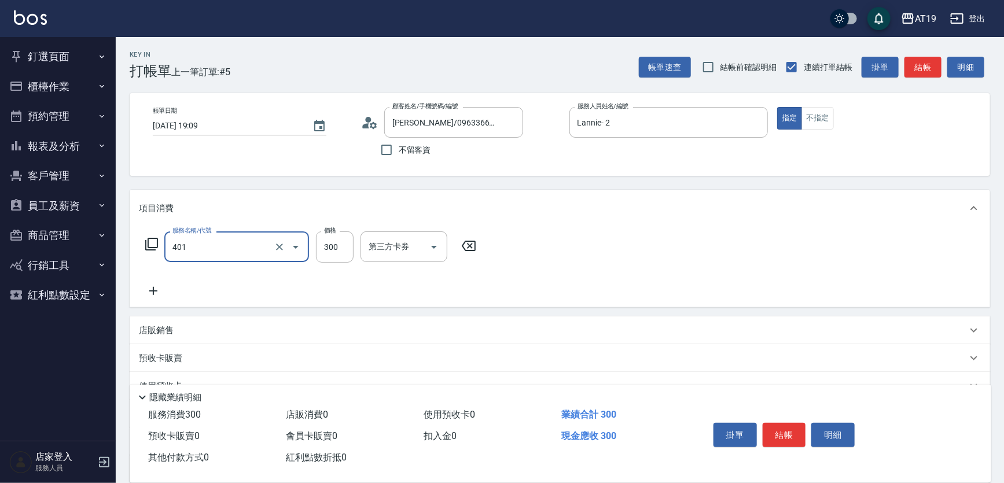
type input "剪髮(401)"
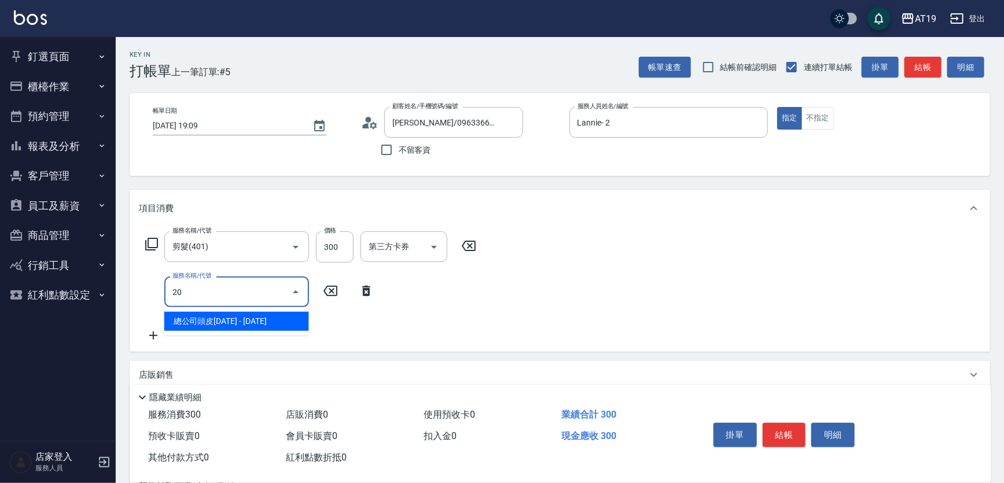
type input "201"
type input "60"
type input "洗髮(201)"
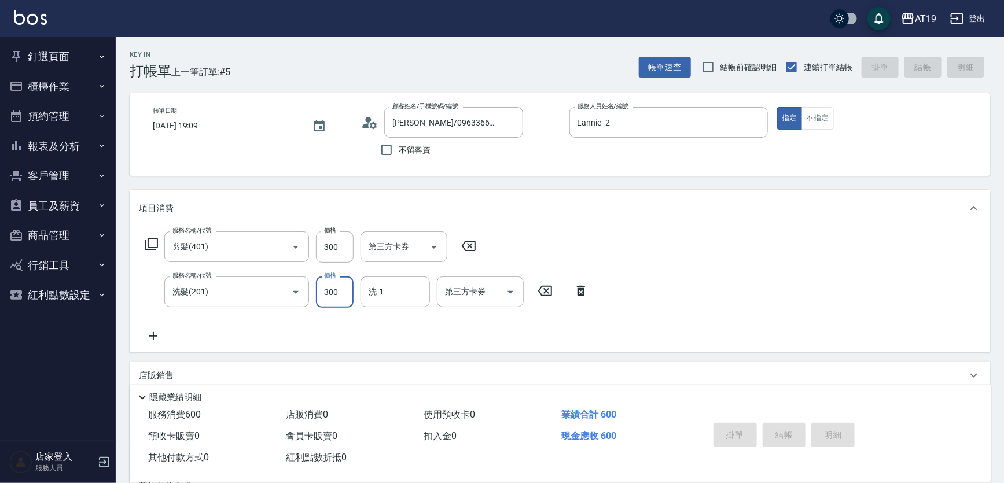
type input "[DATE] 19:10"
type input "0"
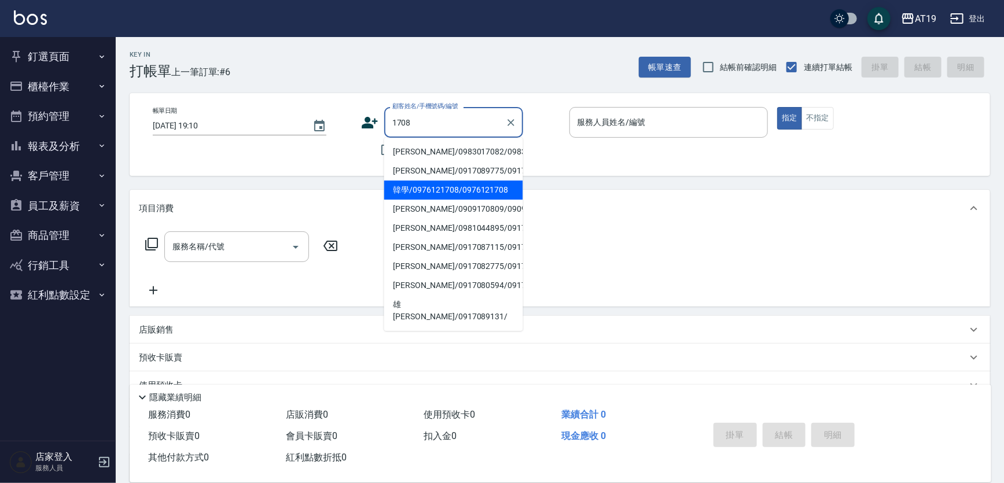
type input "韓學/0976121708/0976121708"
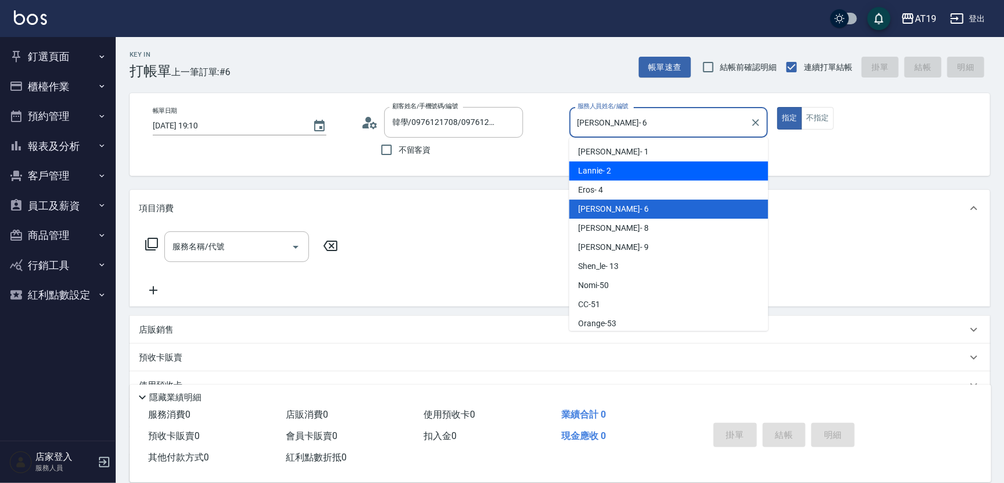
type input "Lannie- 2"
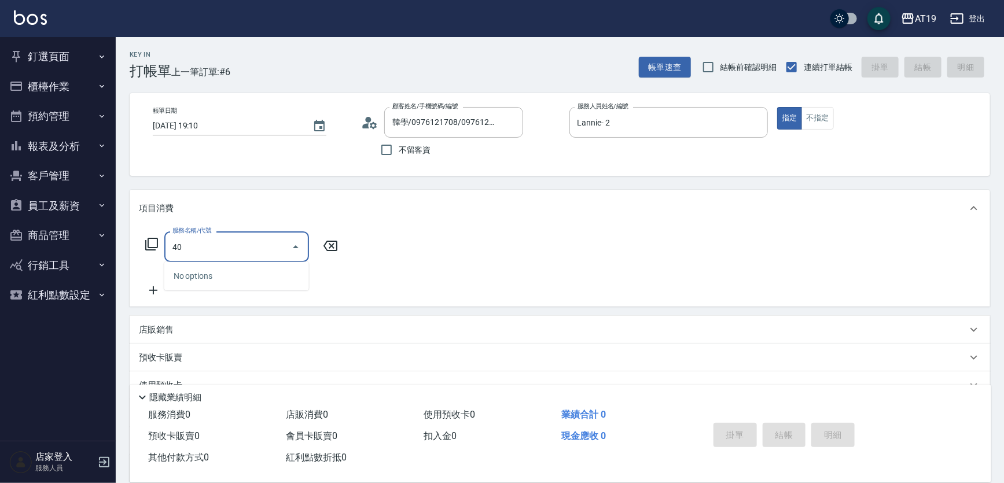
type input "401"
type input "30"
type input "401"
type input "0"
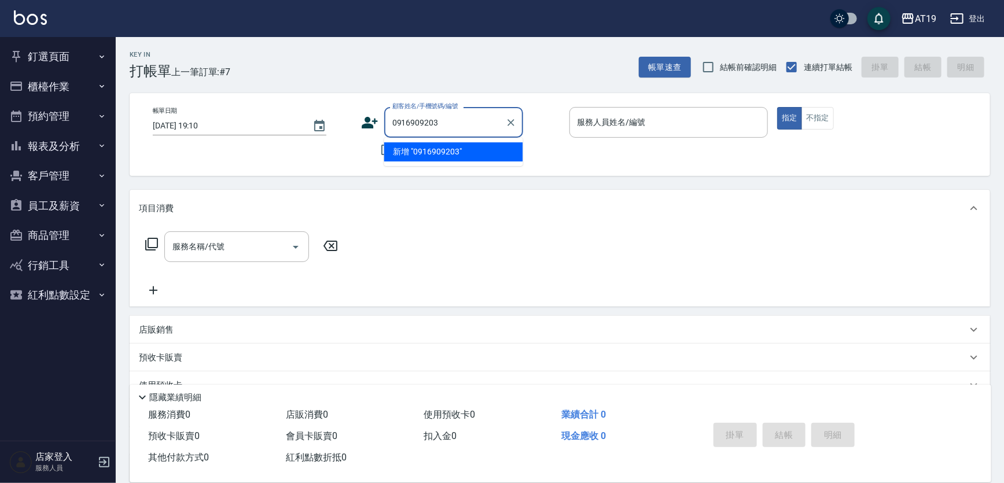
type input "0916909203"
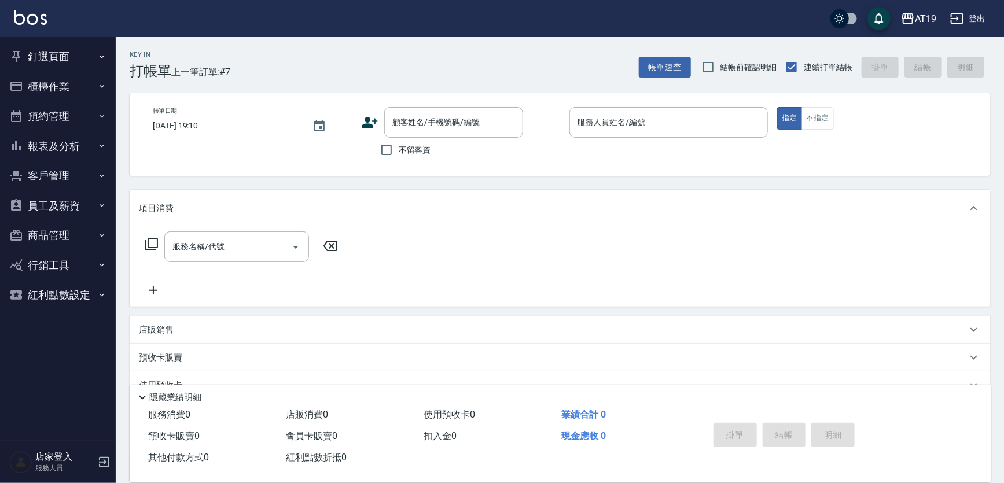
click at [370, 120] on icon at bounding box center [370, 123] width 16 height 12
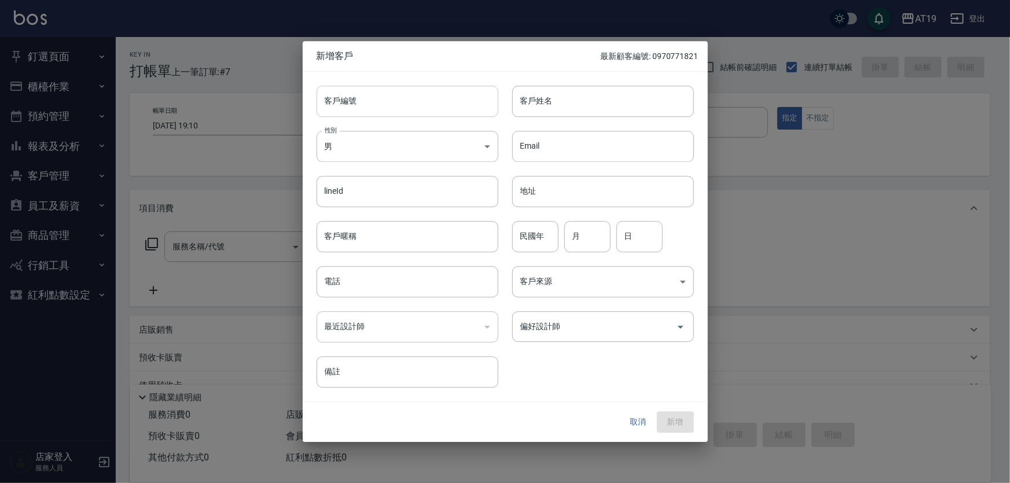
click at [387, 108] on input "客戶編號" at bounding box center [408, 101] width 182 height 31
paste input "0916909203"
type input "0916909203"
paste input "0916909203"
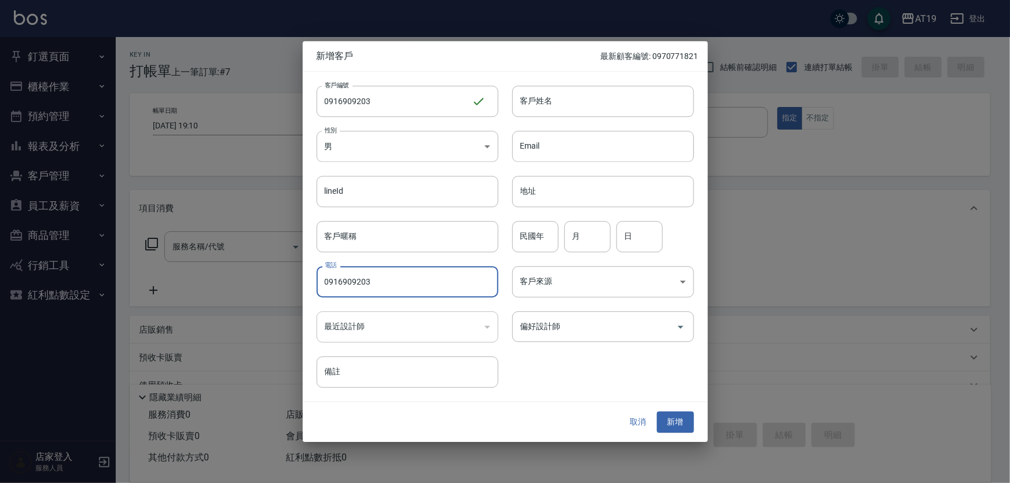
click at [407, 278] on input "0916909203" at bounding box center [408, 281] width 182 height 31
type input "0916909203"
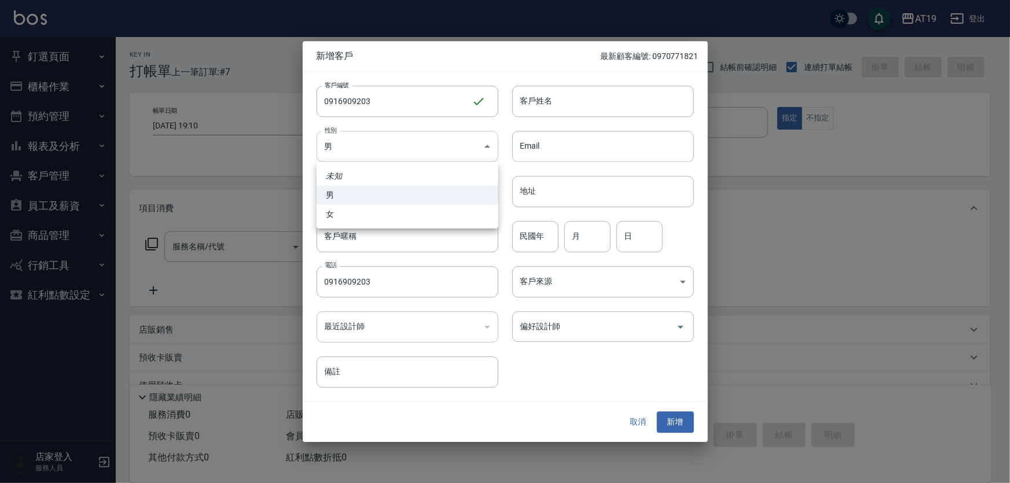
click at [422, 133] on body "AT19 登出 釘選頁面 打帳單 帳單列表 排班表 現場電腦打卡 店家日報表 互助日報表 設計師日報表 櫃檯作業 打帳單 帳單列表 現金收支登錄 高階收支登錄…" at bounding box center [505, 296] width 1010 height 592
drag, startPoint x: 428, startPoint y: 218, endPoint x: 505, endPoint y: 152, distance: 101.8
click at [433, 213] on li "女" at bounding box center [408, 214] width 182 height 19
type input "[DEMOGRAPHIC_DATA]"
drag, startPoint x: 539, startPoint y: 98, endPoint x: 535, endPoint y: 83, distance: 16.1
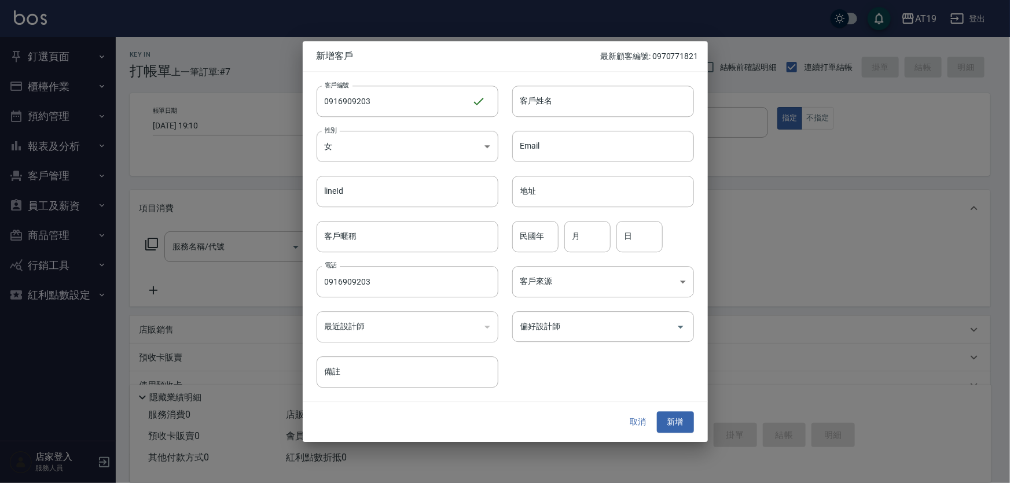
click at [539, 97] on input "客戶姓名" at bounding box center [603, 101] width 182 height 31
type input "[PERSON_NAME]"
type input "01"
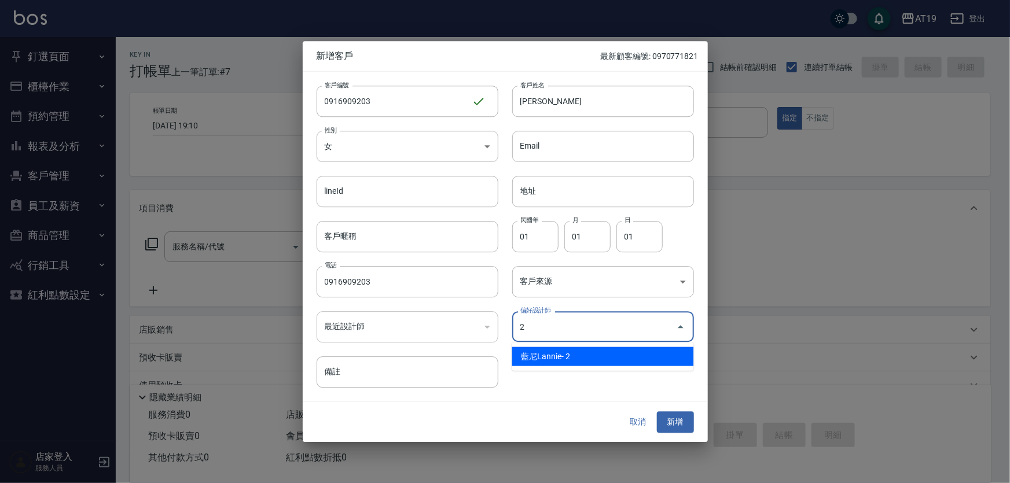
type input "[PERSON_NAME]"
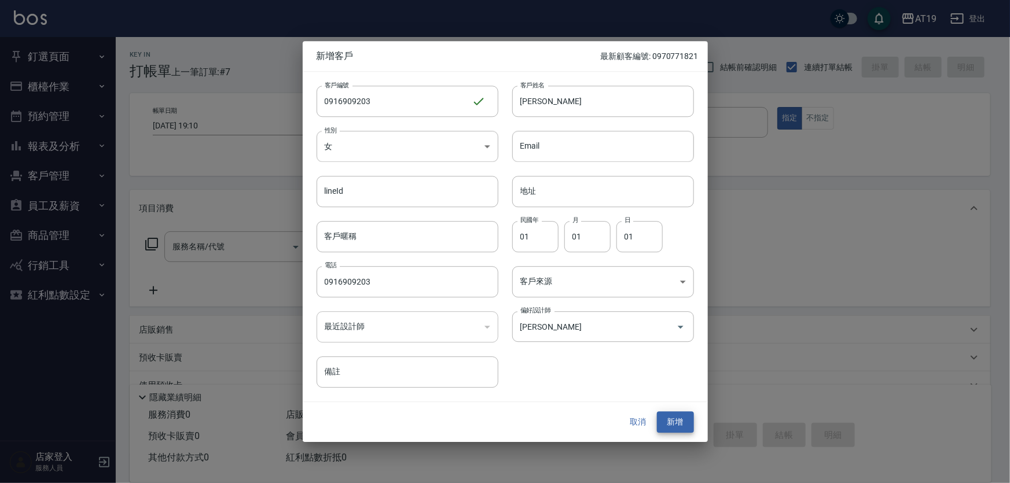
click at [657, 412] on button "新增" at bounding box center [675, 422] width 37 height 21
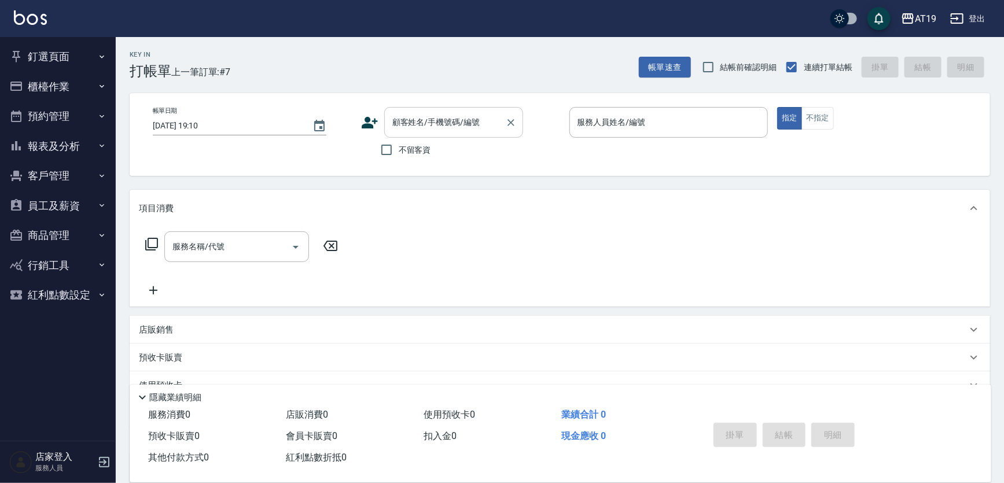
click at [484, 114] on input "顧客姓名/手機號碼/編號" at bounding box center [445, 122] width 111 height 20
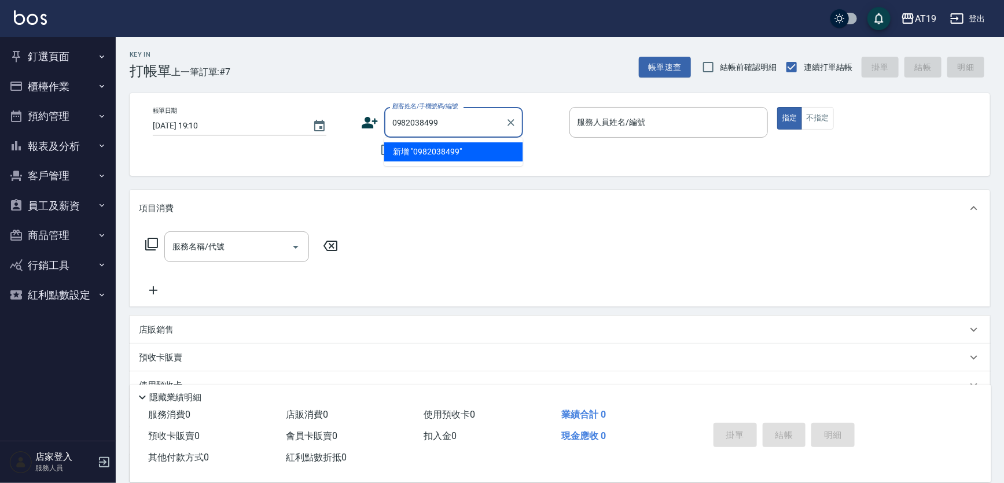
type input "0982038499"
click at [371, 123] on icon at bounding box center [369, 122] width 17 height 17
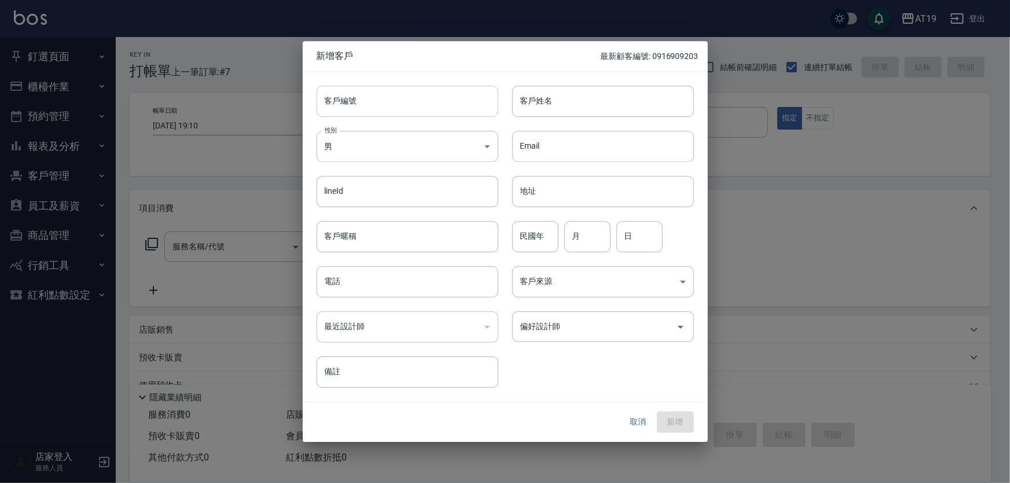
click at [438, 98] on input "客戶編號" at bounding box center [408, 101] width 182 height 31
paste input "0982038499"
type input "0982038499"
paste input "0982038499"
drag, startPoint x: 435, startPoint y: 285, endPoint x: 423, endPoint y: 191, distance: 95.1
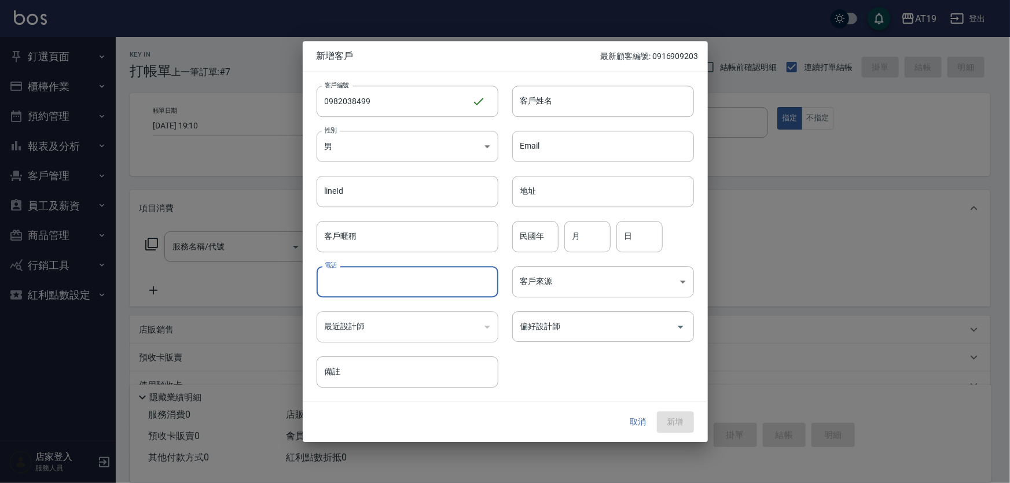
click at [435, 284] on input "電話" at bounding box center [408, 281] width 182 height 31
type input "0982038499"
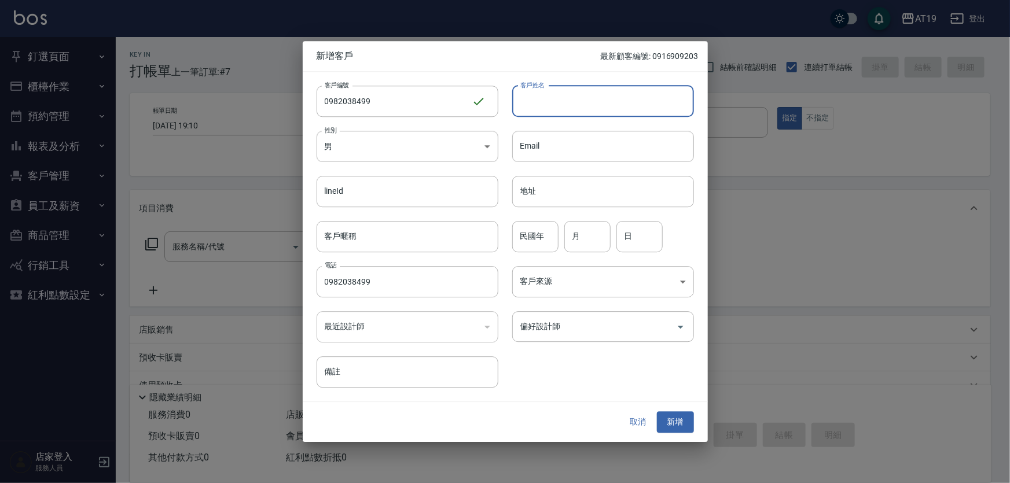
drag, startPoint x: 557, startPoint y: 104, endPoint x: 554, endPoint y: 91, distance: 13.5
click at [557, 103] on input "客戶姓名" at bounding box center [603, 101] width 182 height 31
click at [416, 151] on body "AT19 登出 釘選頁面 打帳單 帳單列表 排班表 現場電腦打卡 店家日報表 互助日報表 設計師日報表 櫃檯作業 打帳單 帳單列表 現金收支登錄 高階收支登錄…" at bounding box center [505, 296] width 1010 height 592
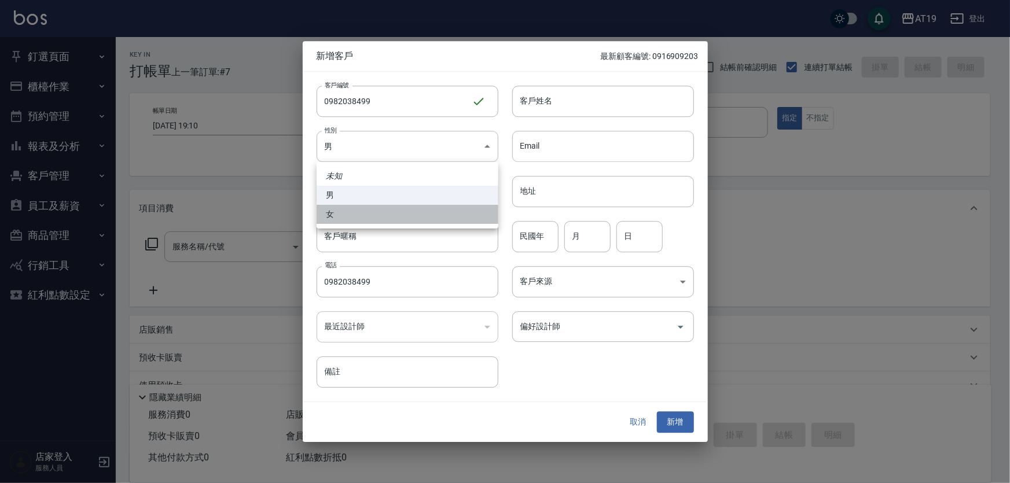
click at [424, 214] on li "女" at bounding box center [408, 214] width 182 height 19
type input "[DEMOGRAPHIC_DATA]"
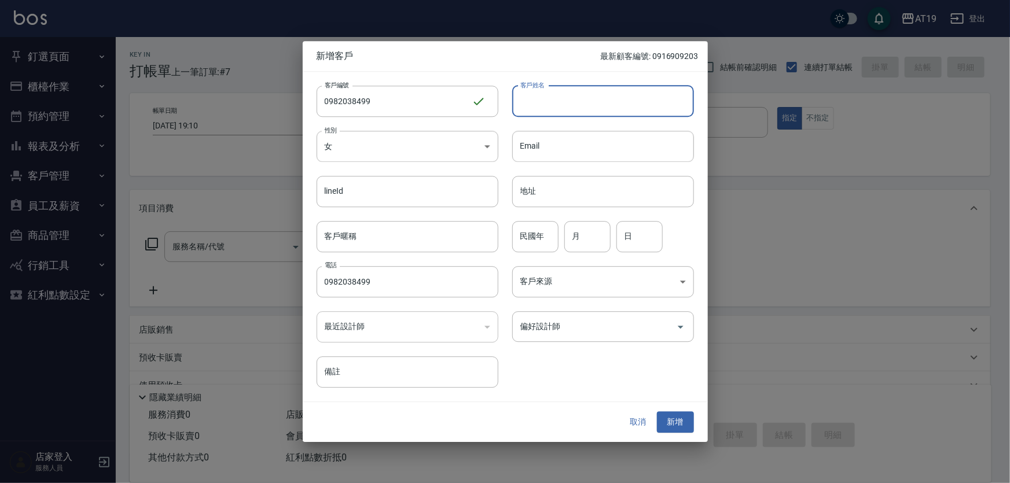
click at [529, 100] on input "客戶姓名" at bounding box center [603, 101] width 182 height 31
type input "[PERSON_NAME]"
type input "01"
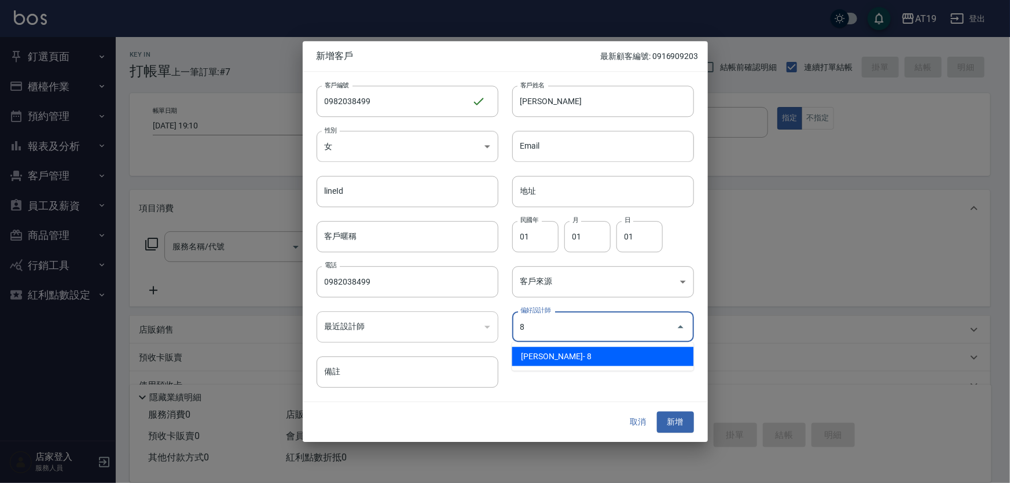
type input "[PERSON_NAME]"
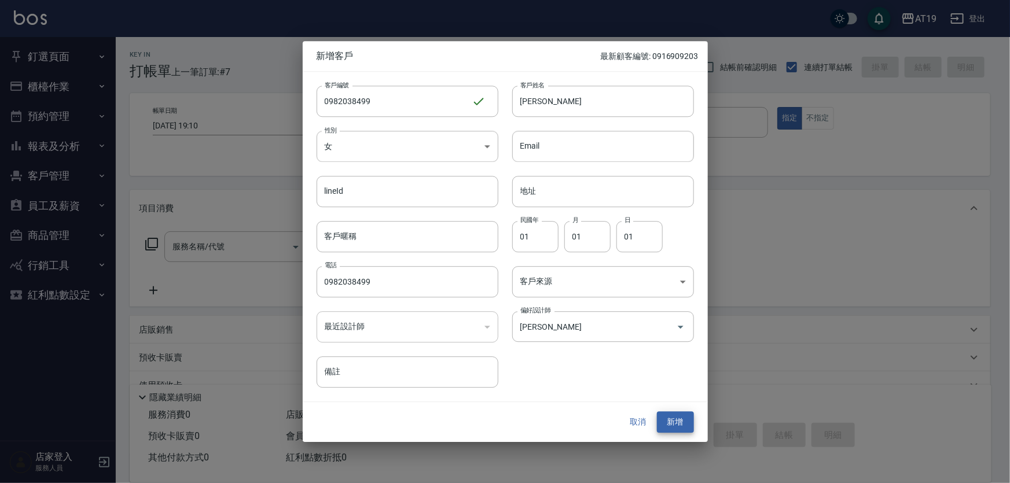
click at [657, 412] on button "新增" at bounding box center [675, 422] width 37 height 21
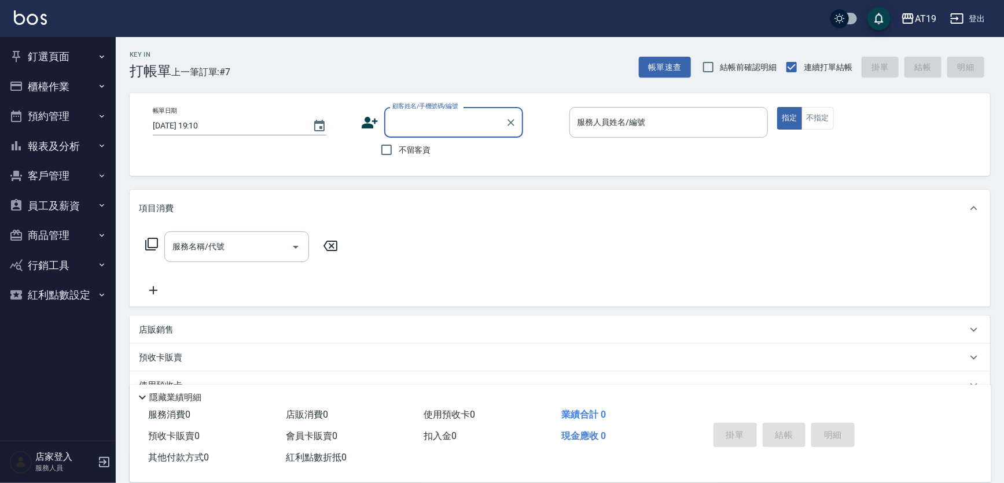
drag, startPoint x: 410, startPoint y: 122, endPoint x: 470, endPoint y: 63, distance: 83.5
click at [411, 122] on input "顧客姓名/手機號碼/編號" at bounding box center [445, 122] width 111 height 20
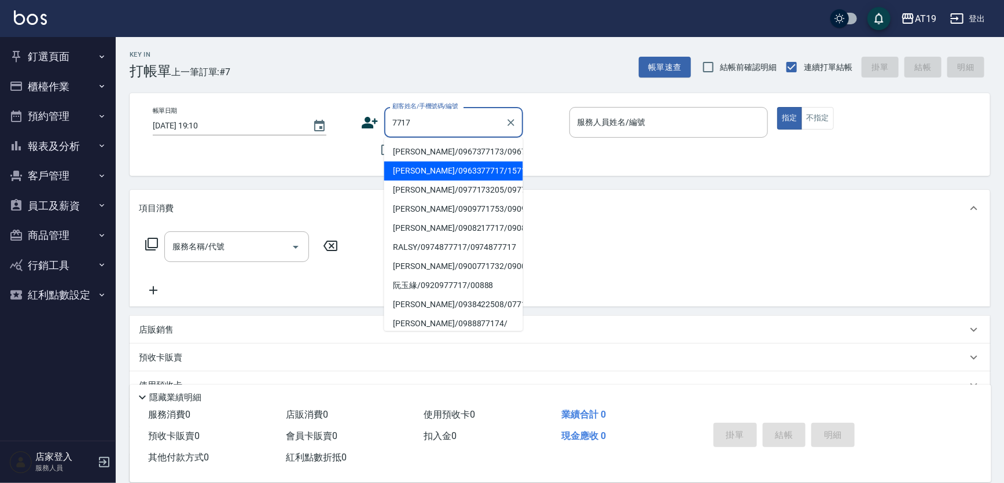
type input "[PERSON_NAME]/0963377717/15718"
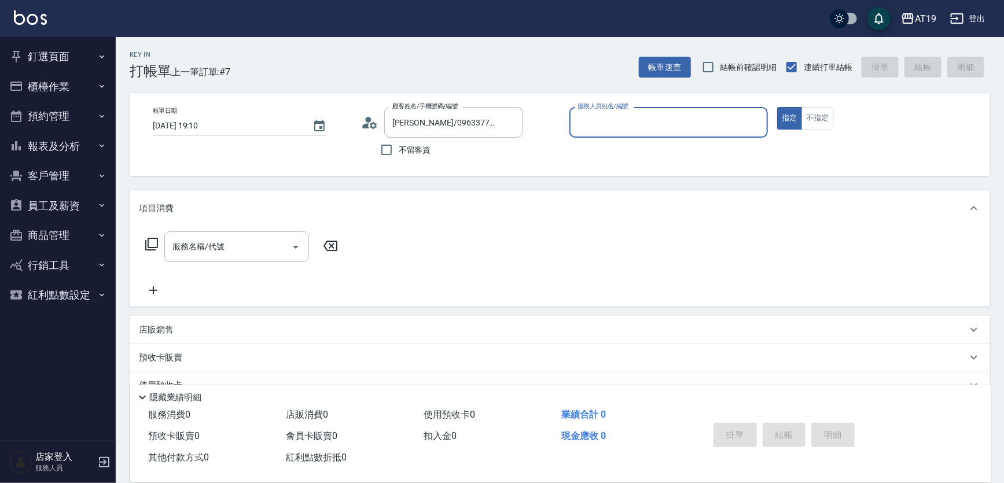
type input "Lannie- 2"
click at [777, 107] on button "指定" at bounding box center [789, 118] width 25 height 23
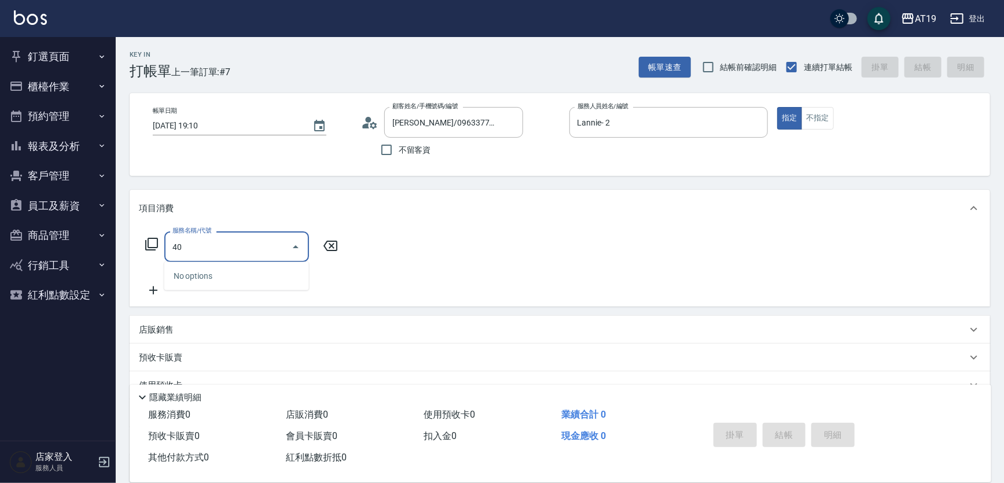
type input "401"
type input "30"
type input "剪髮(401)"
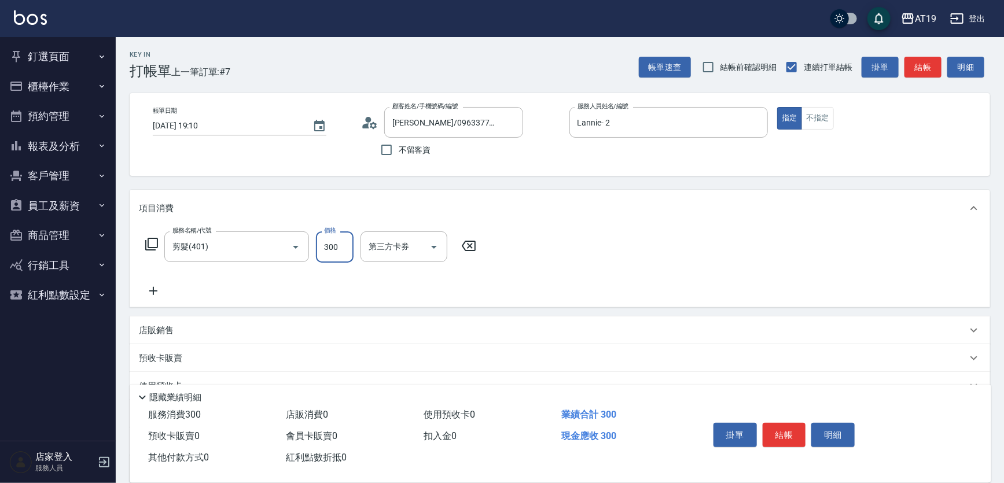
type input "0"
type input "80"
type input "800"
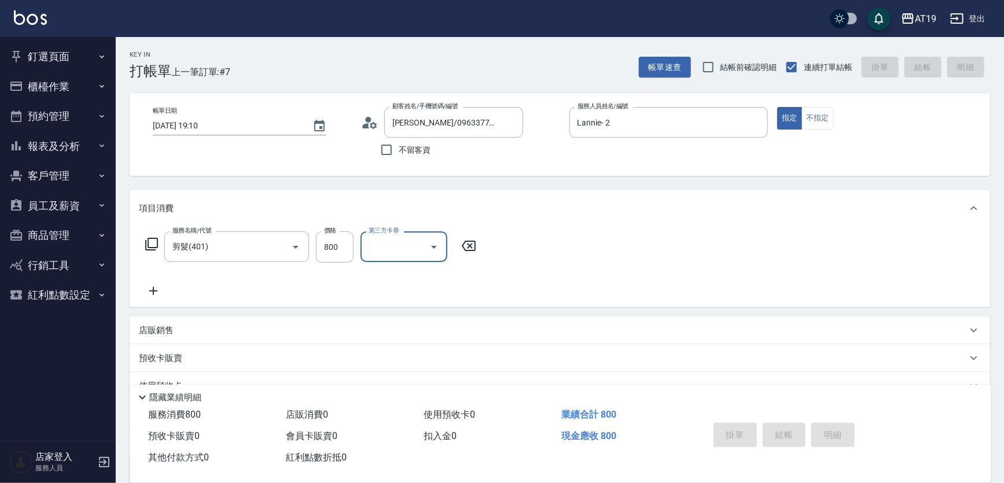
type input "[DATE] 19:13"
type input "0"
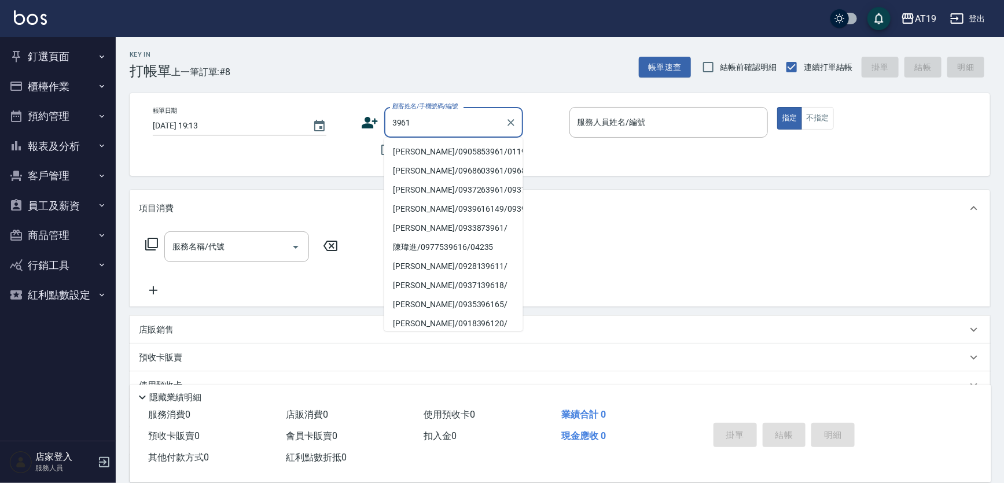
type input "[PERSON_NAME]/0905853961/01194"
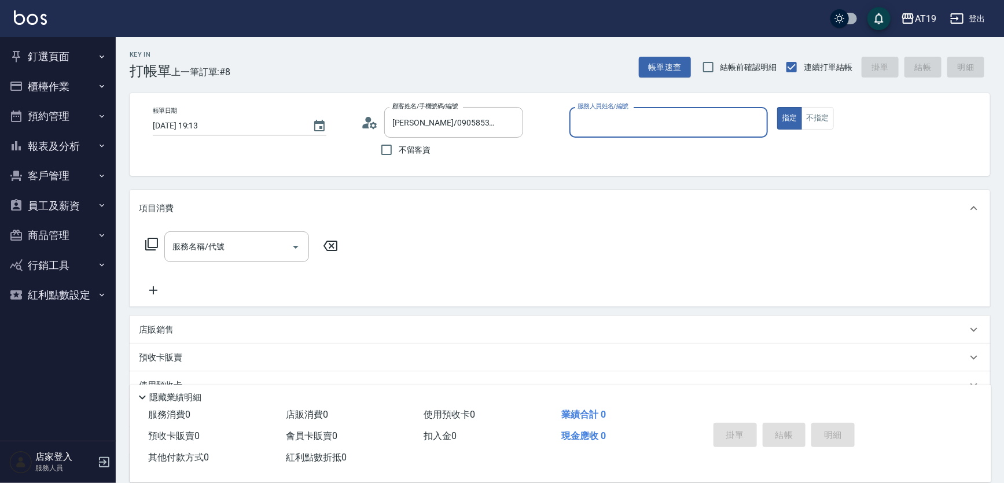
type input "Shen_le- 13"
click at [777, 107] on button "指定" at bounding box center [789, 118] width 25 height 23
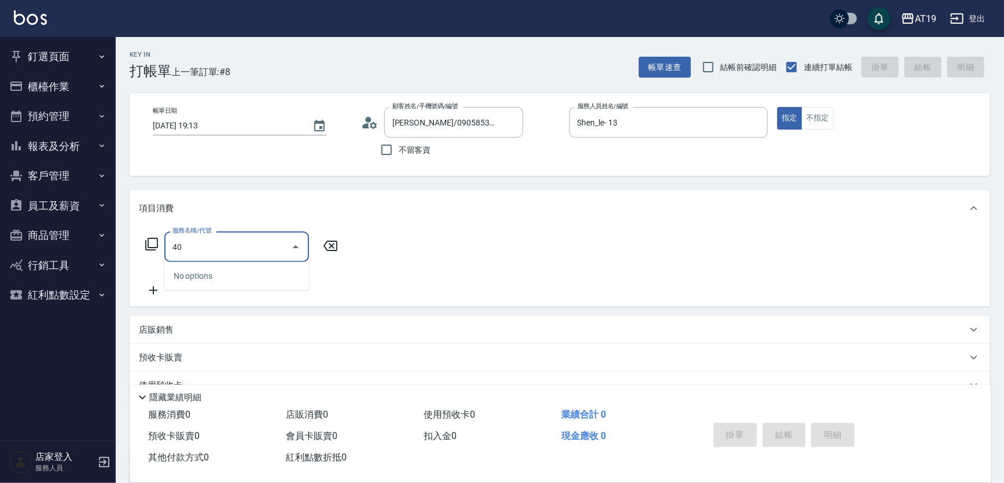
type input "401"
type input "30"
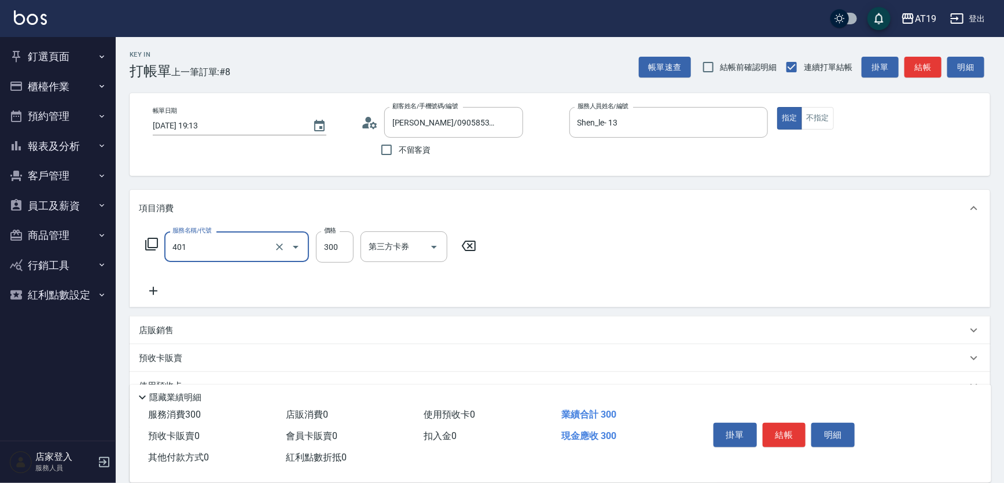
type input "剪髮(401)"
type input "0"
type input "40"
type input "400"
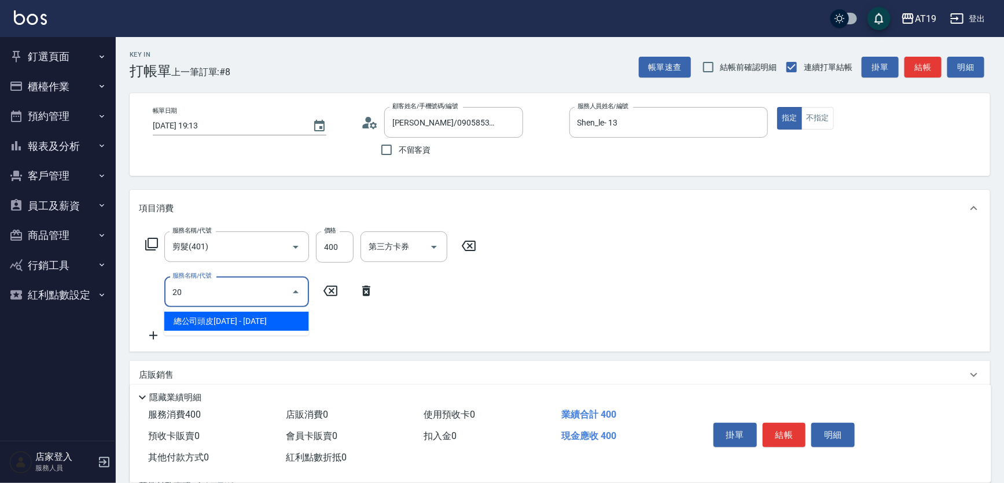
type input "201"
type input "70"
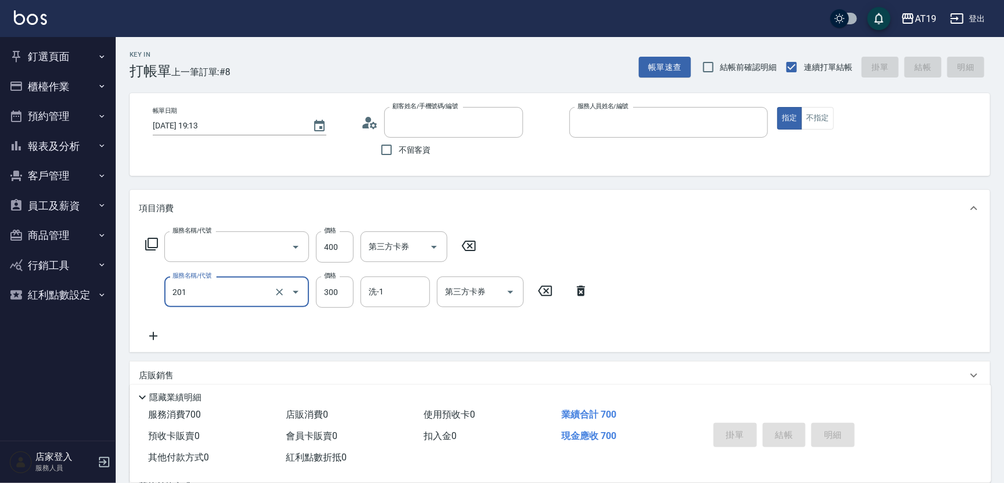
type input "0"
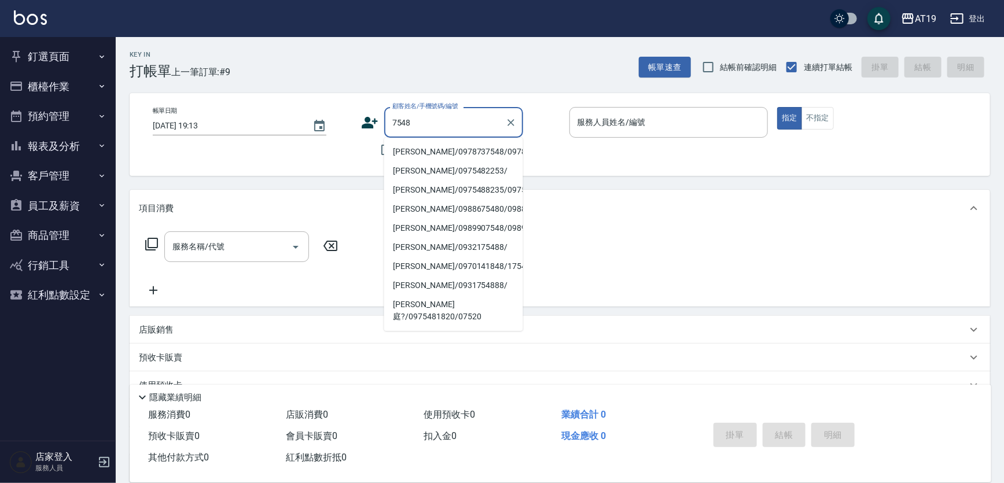
type input "[PERSON_NAME]/0978737548/0978737548"
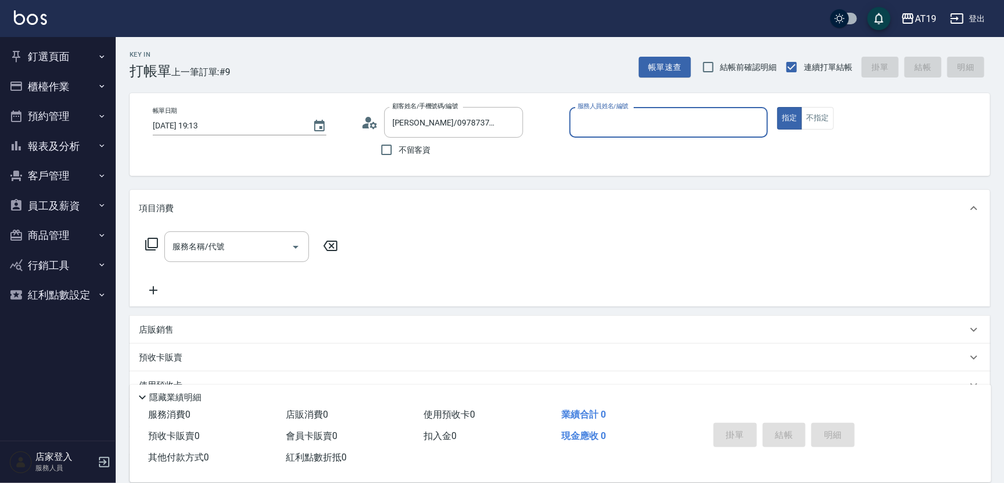
type input "Linda- 1"
click at [777, 107] on button "指定" at bounding box center [789, 118] width 25 height 23
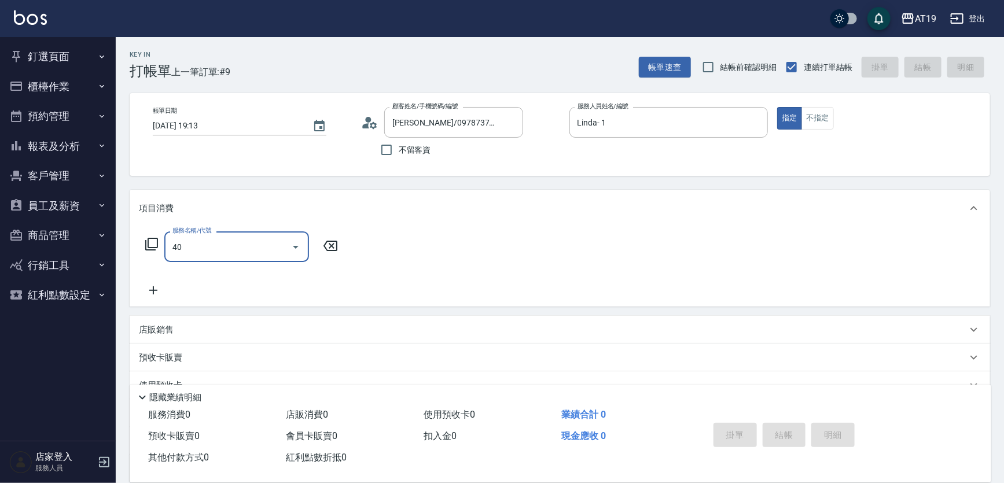
type input "401"
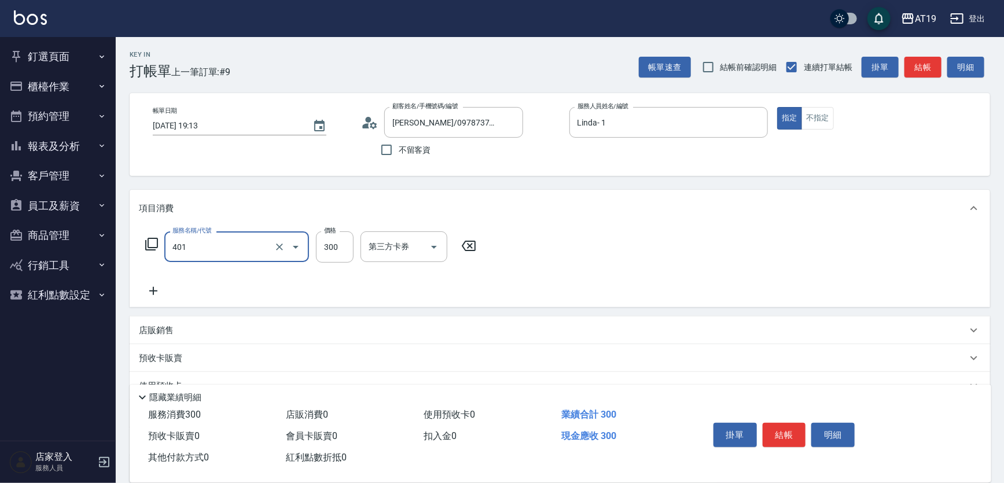
type input "30"
type input "剪髮(401)"
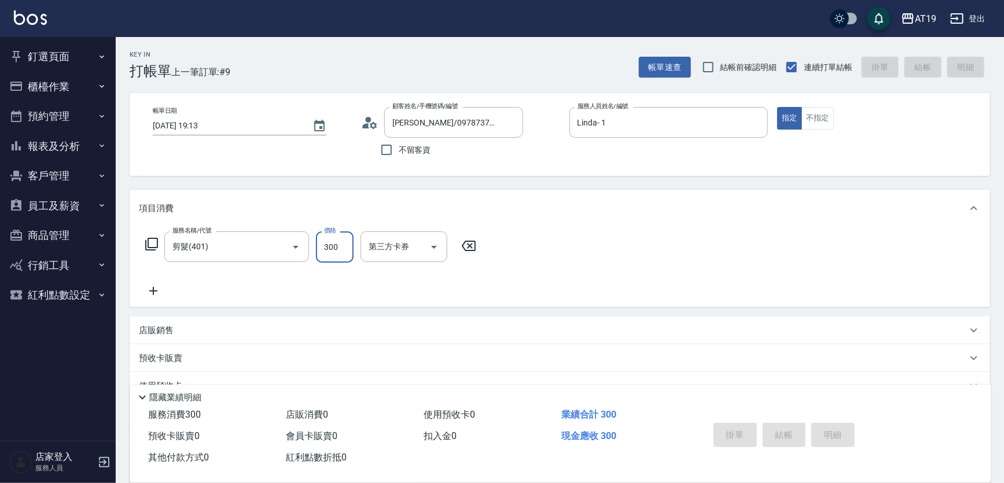
type input "[DATE] 19:14"
type input "0"
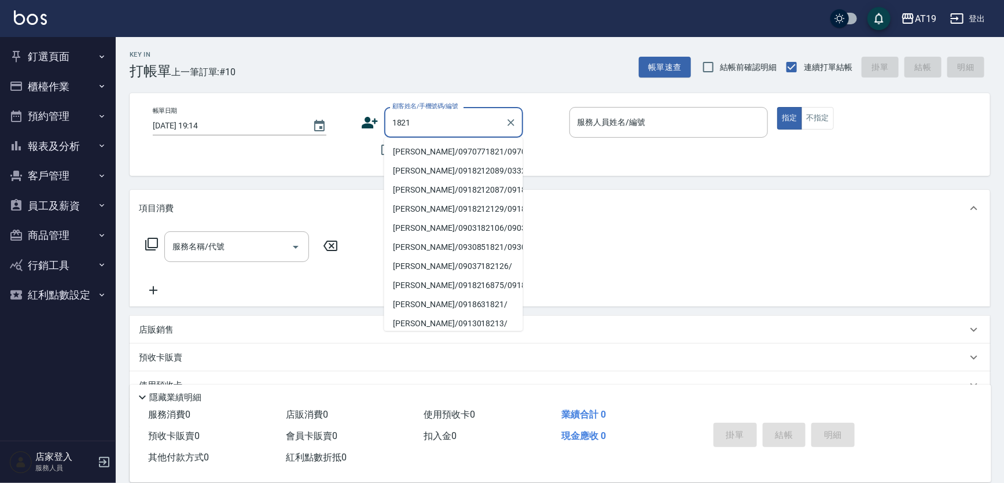
type input "[PERSON_NAME]/0970771821/0970771821"
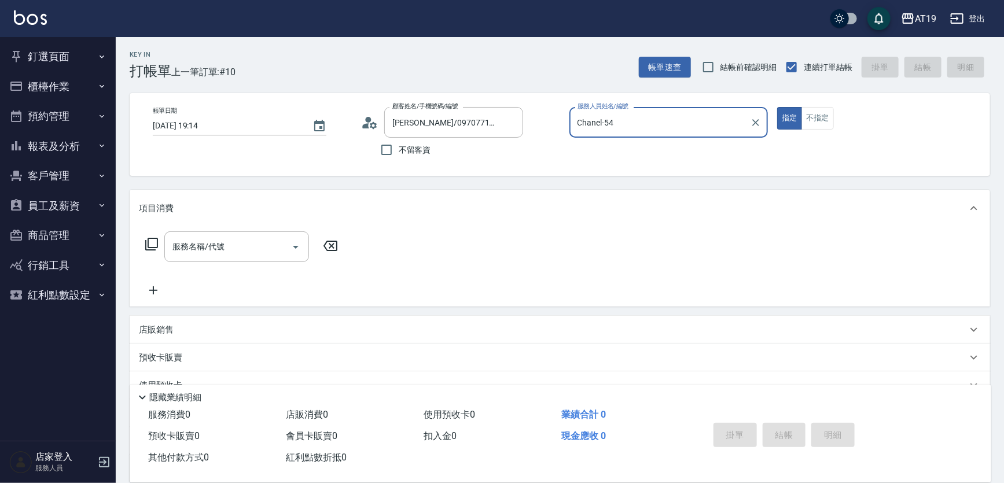
click at [777, 107] on button "指定" at bounding box center [789, 118] width 25 height 23
click at [802, 107] on button "不指定" at bounding box center [818, 118] width 32 height 23
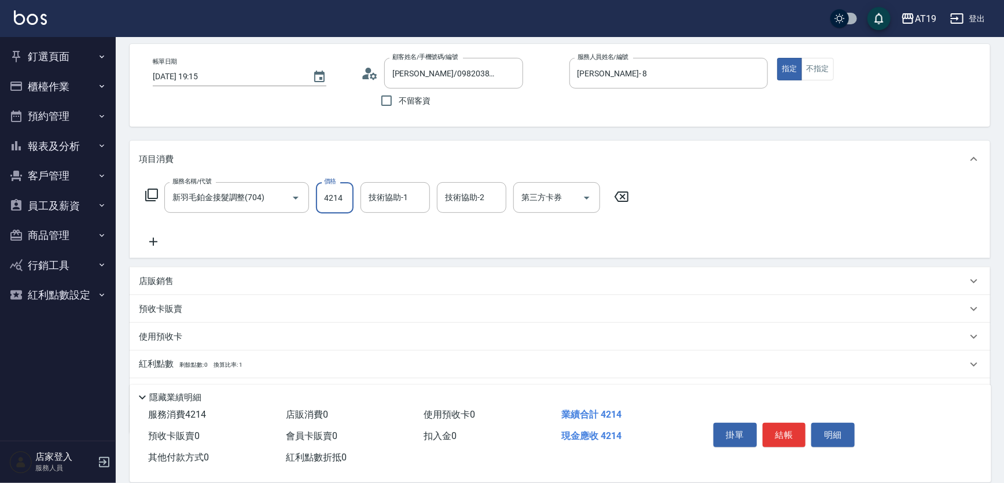
scroll to position [108, 0]
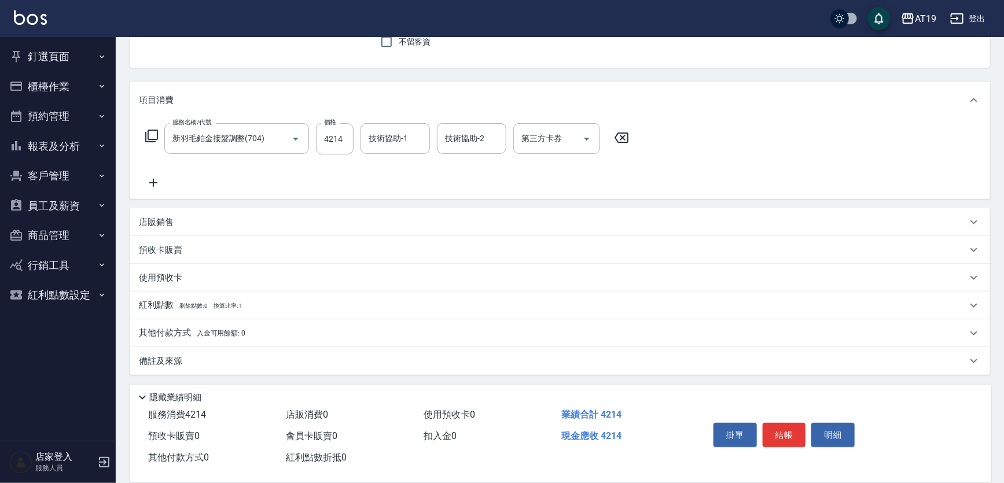
click at [163, 225] on p "店販銷售" at bounding box center [156, 222] width 35 height 12
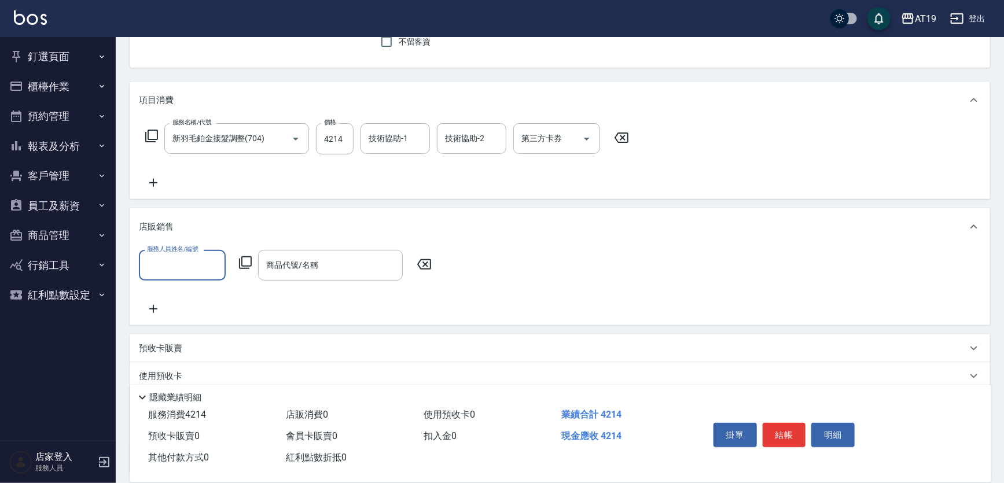
scroll to position [0, 0]
click at [163, 225] on p "店販銷售" at bounding box center [156, 227] width 35 height 12
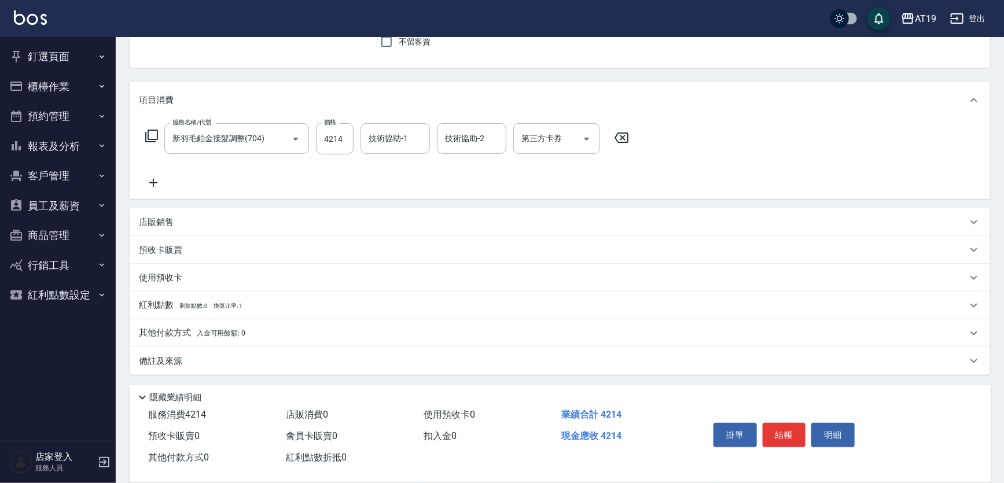
click at [166, 336] on p "其他付款方式 入金可用餘額: 0" at bounding box center [192, 333] width 106 height 13
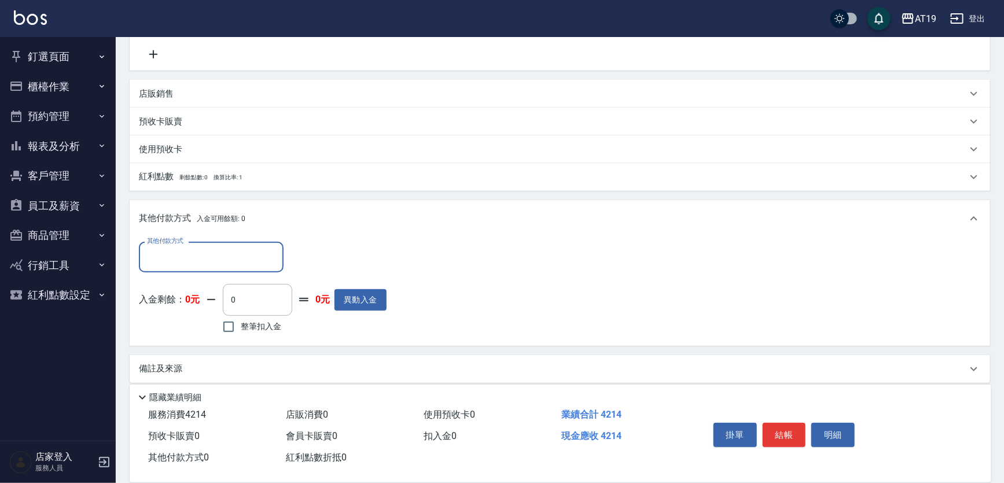
scroll to position [244, 0]
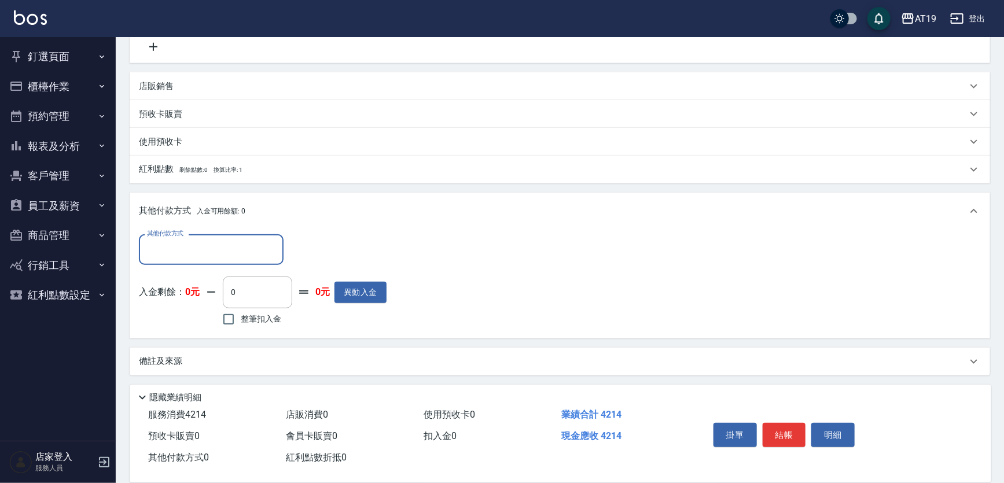
click at [179, 251] on input "其他付款方式" at bounding box center [211, 250] width 134 height 20
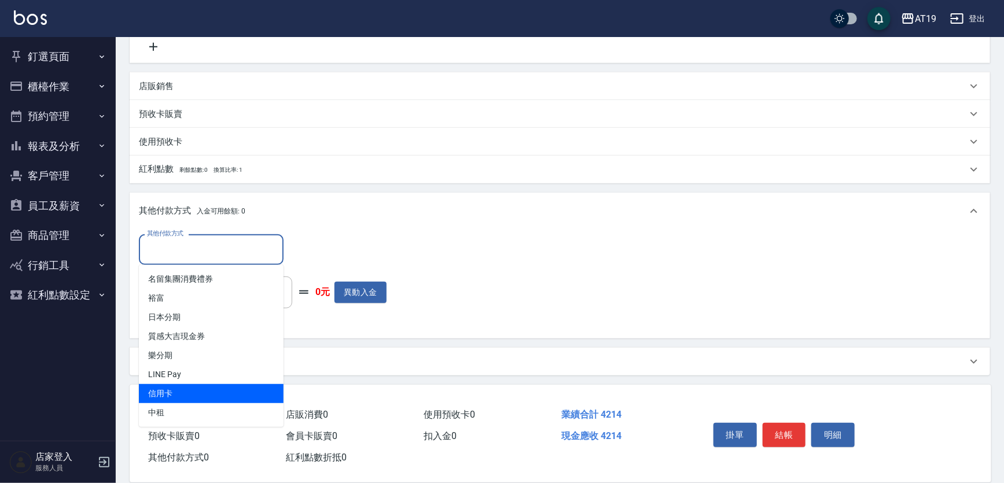
click at [170, 391] on span "信用卡" at bounding box center [211, 393] width 145 height 19
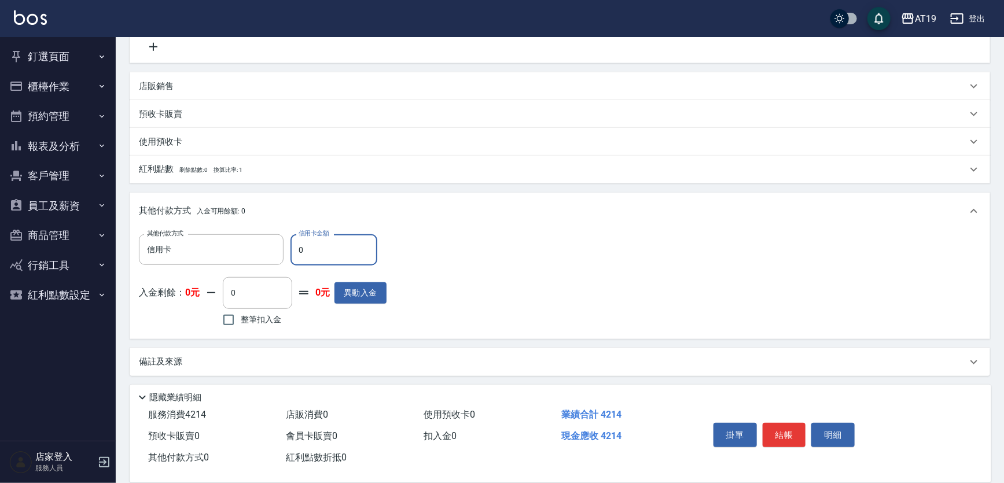
drag, startPoint x: 306, startPoint y: 250, endPoint x: 297, endPoint y: 251, distance: 8.7
click at [297, 251] on input "0" at bounding box center [334, 249] width 87 height 31
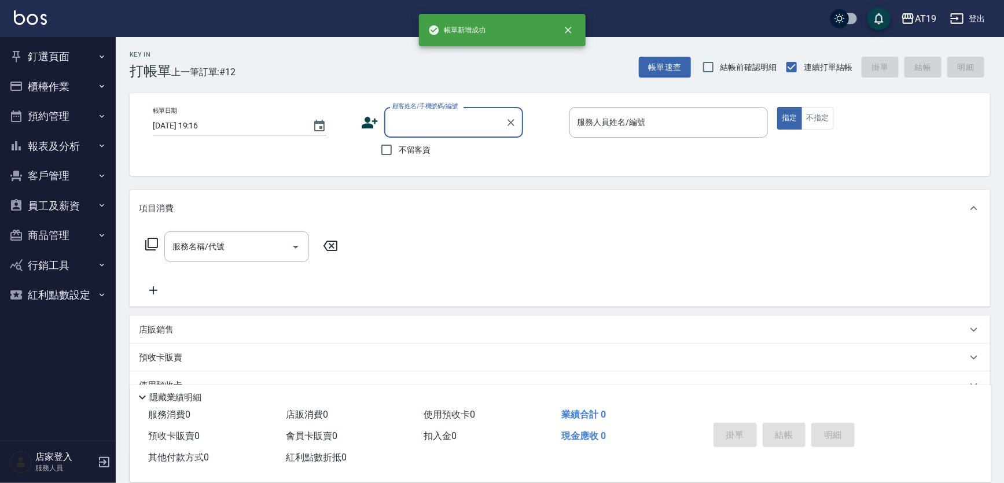
scroll to position [0, 0]
